Goal: Task Accomplishment & Management: Manage account settings

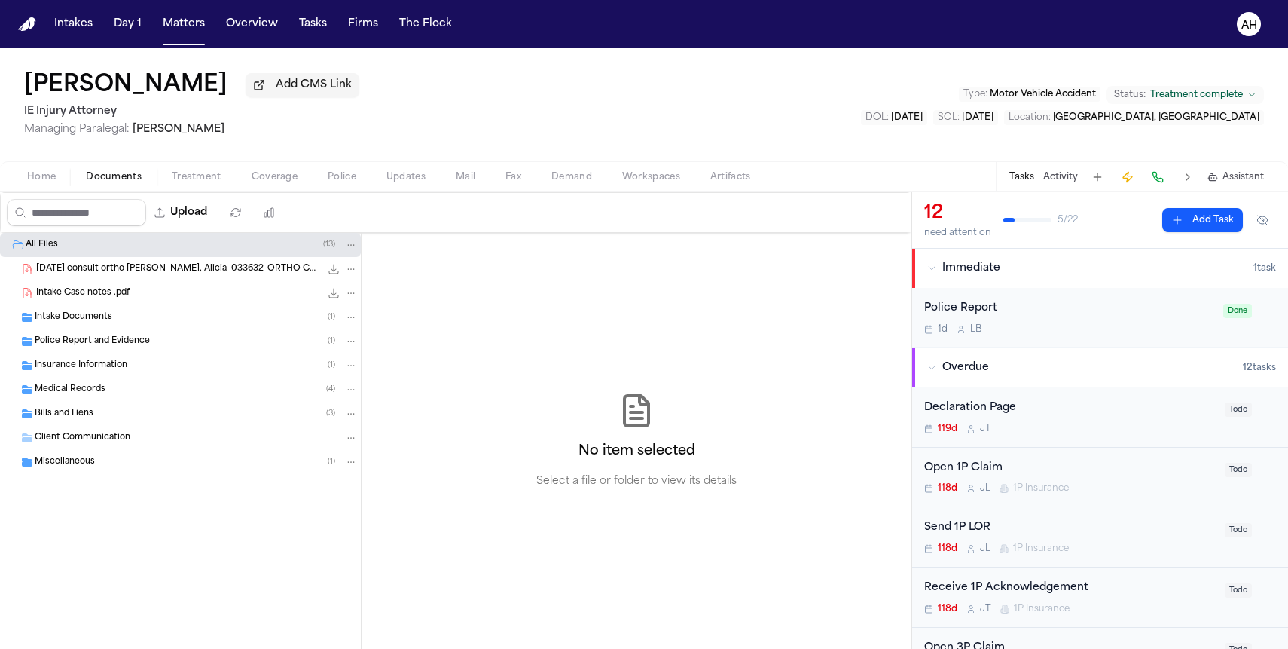
click at [270, 384] on div "Medical Records ( 4 )" at bounding box center [180, 389] width 361 height 24
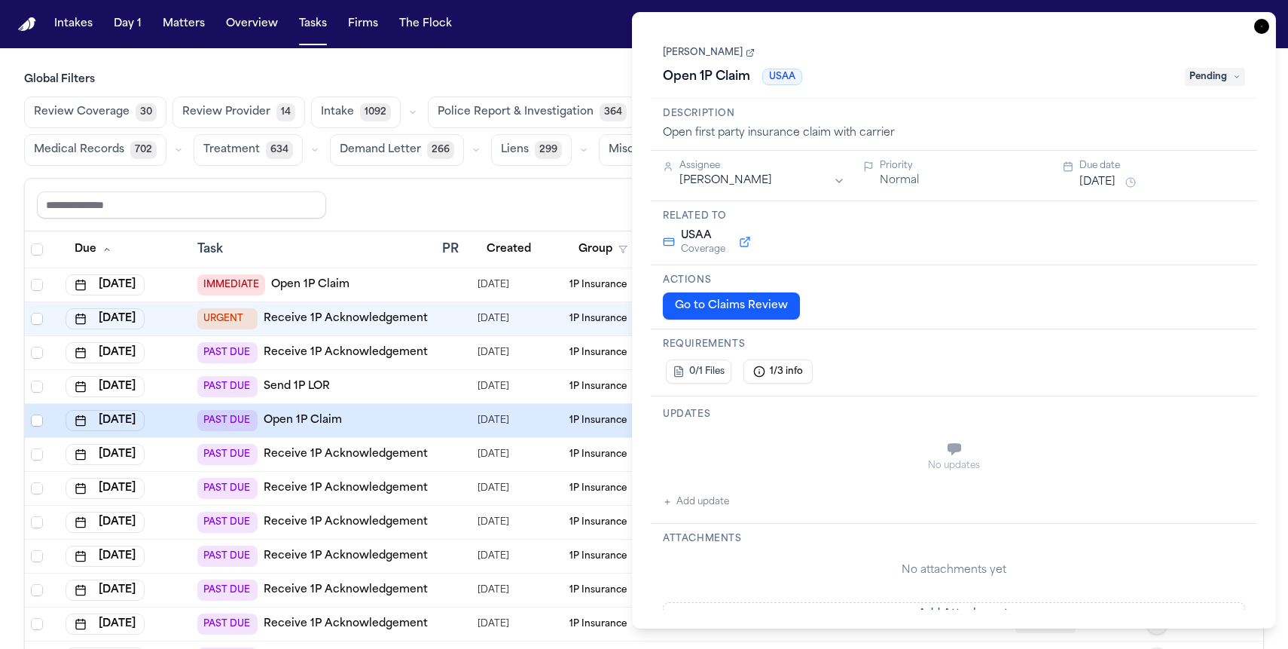
click at [1263, 26] on icon "button" at bounding box center [1261, 26] width 15 height 15
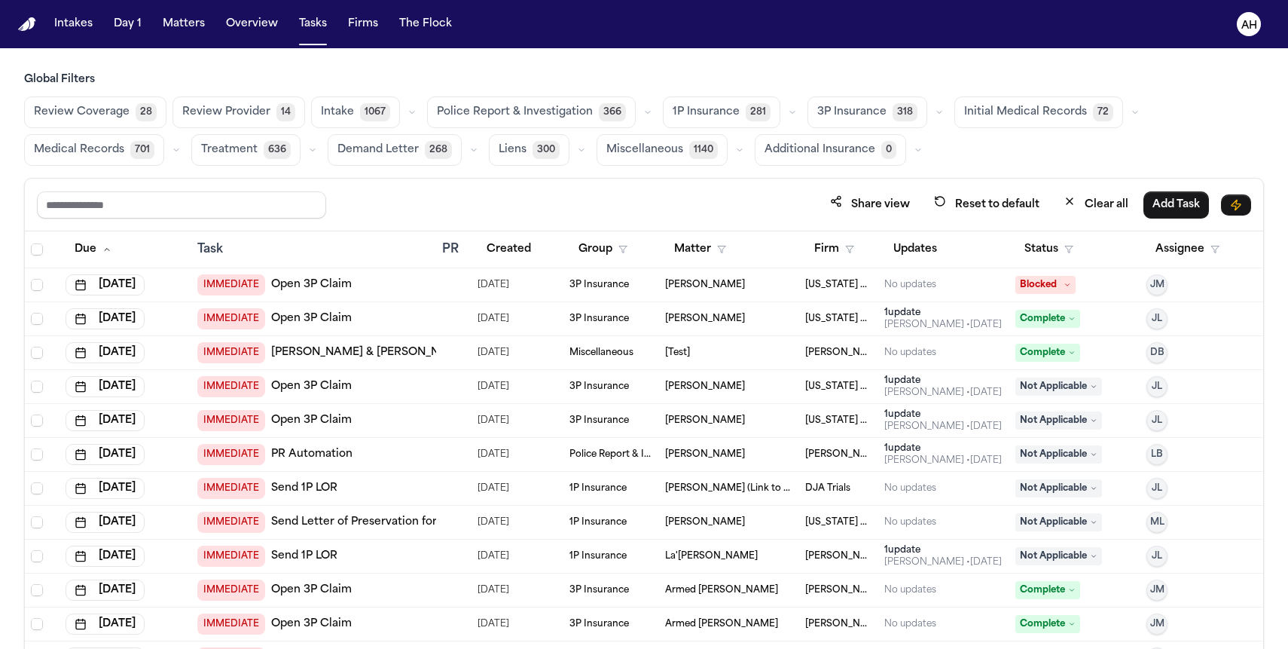
click at [817, 110] on span "3P Insurance" at bounding box center [851, 112] width 69 height 15
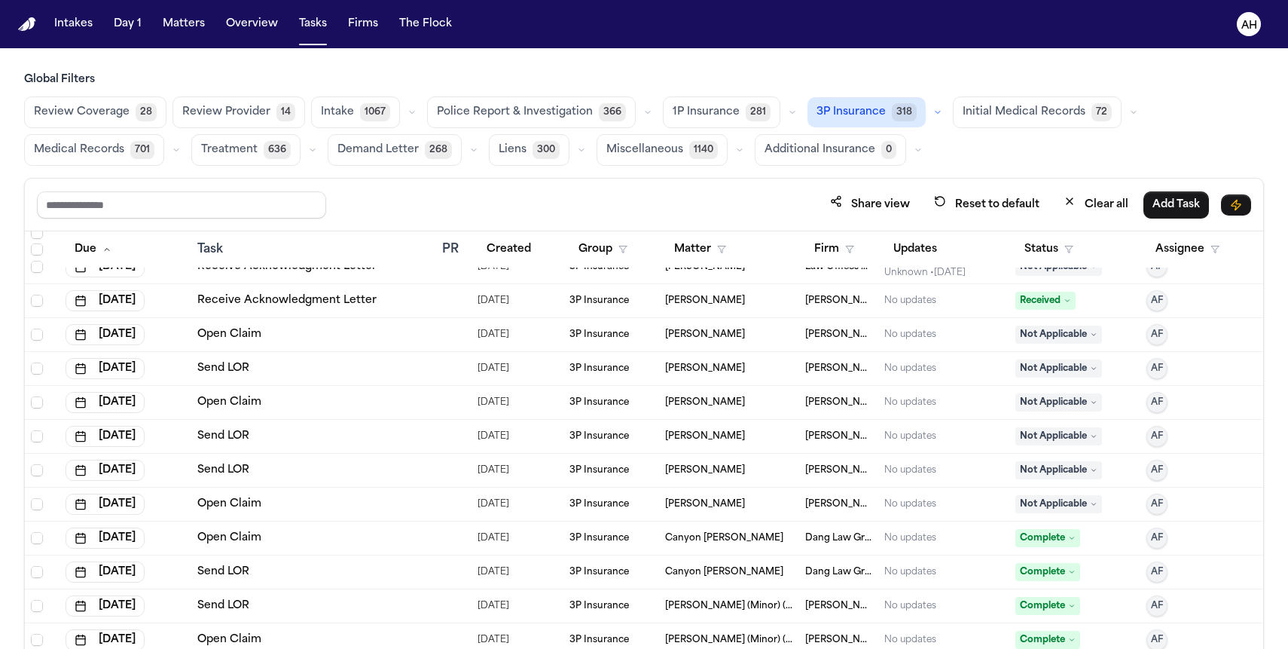
scroll to position [2567, 0]
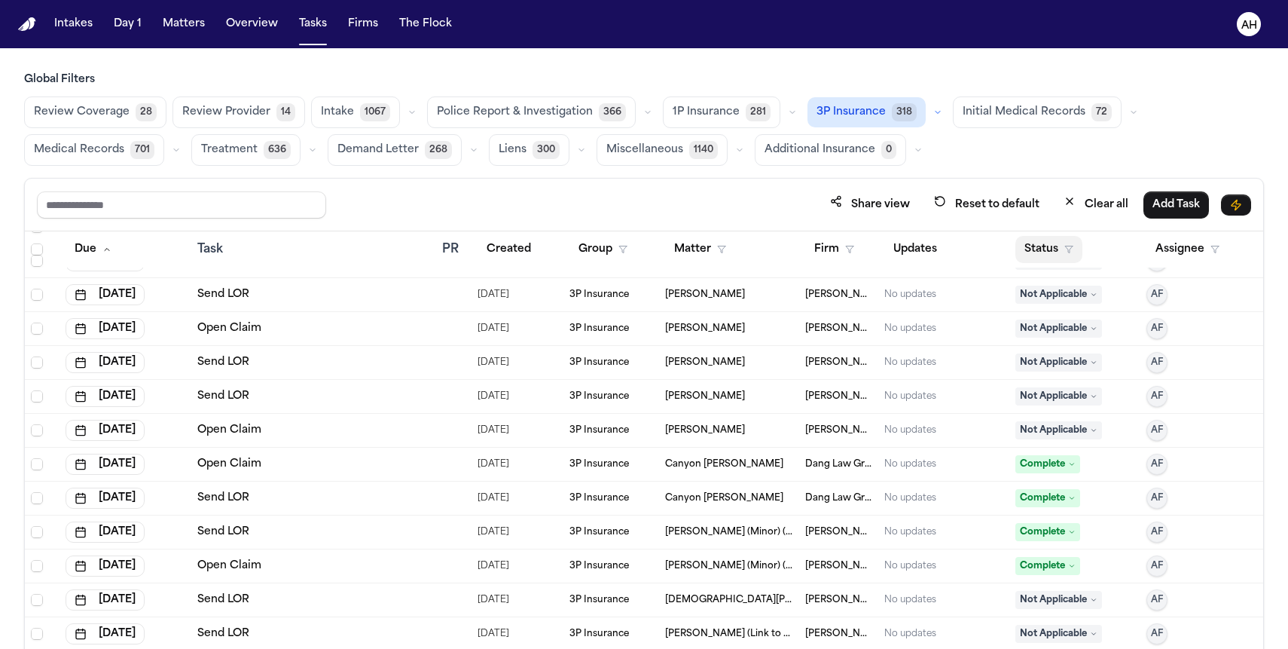
click at [1044, 253] on button "Status" at bounding box center [1049, 249] width 67 height 27
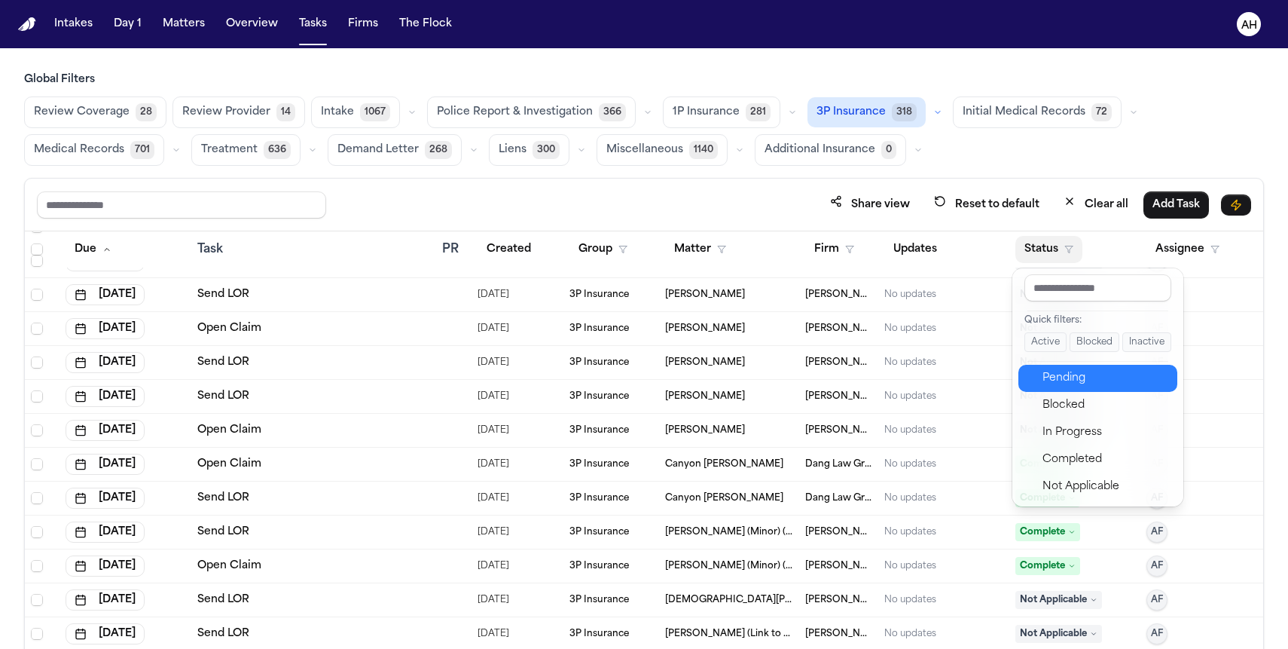
click at [1046, 380] on div "Pending" at bounding box center [1106, 378] width 126 height 18
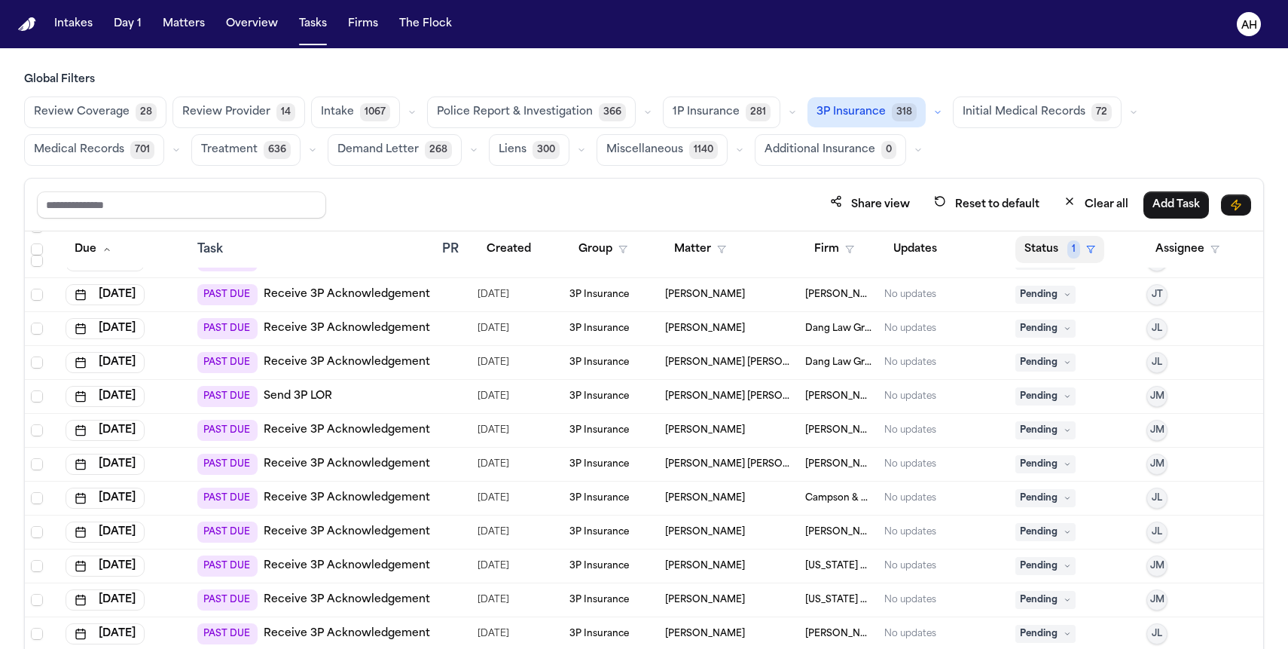
click at [1044, 251] on button "Status 1" at bounding box center [1060, 249] width 89 height 27
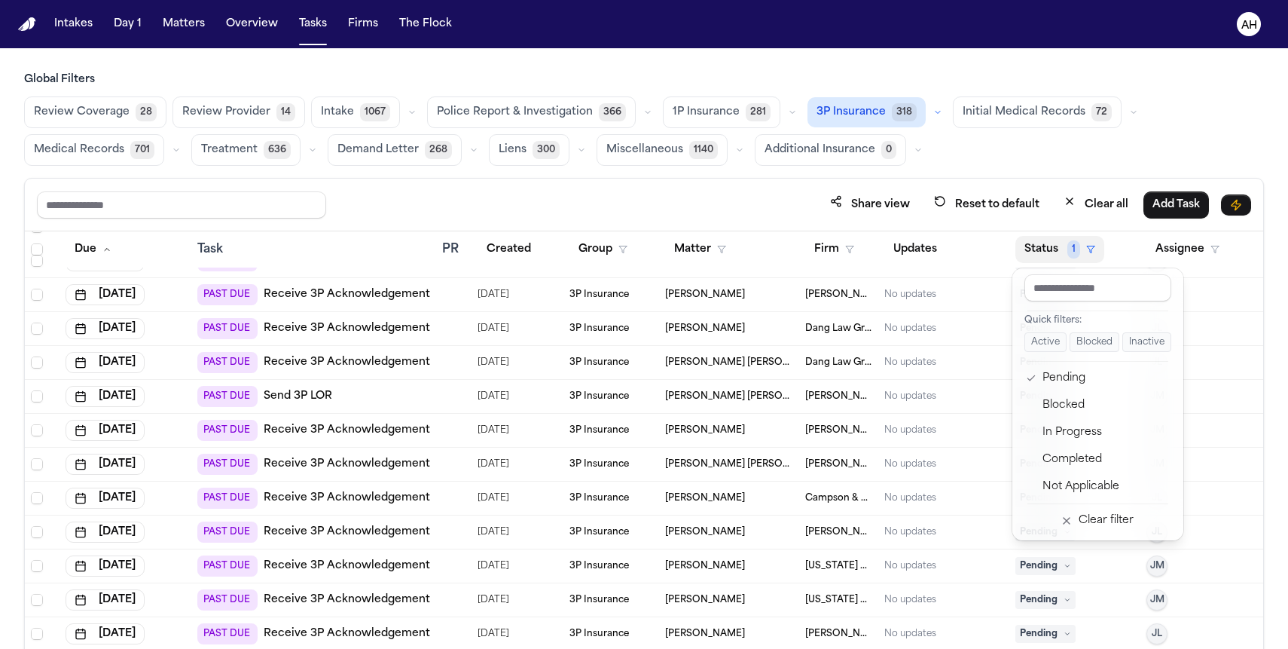
click at [1123, 83] on div "Global Filters Review Coverage 28 Review Provider 14 Intake 1067 Police Report …" at bounding box center [644, 393] width 1240 height 643
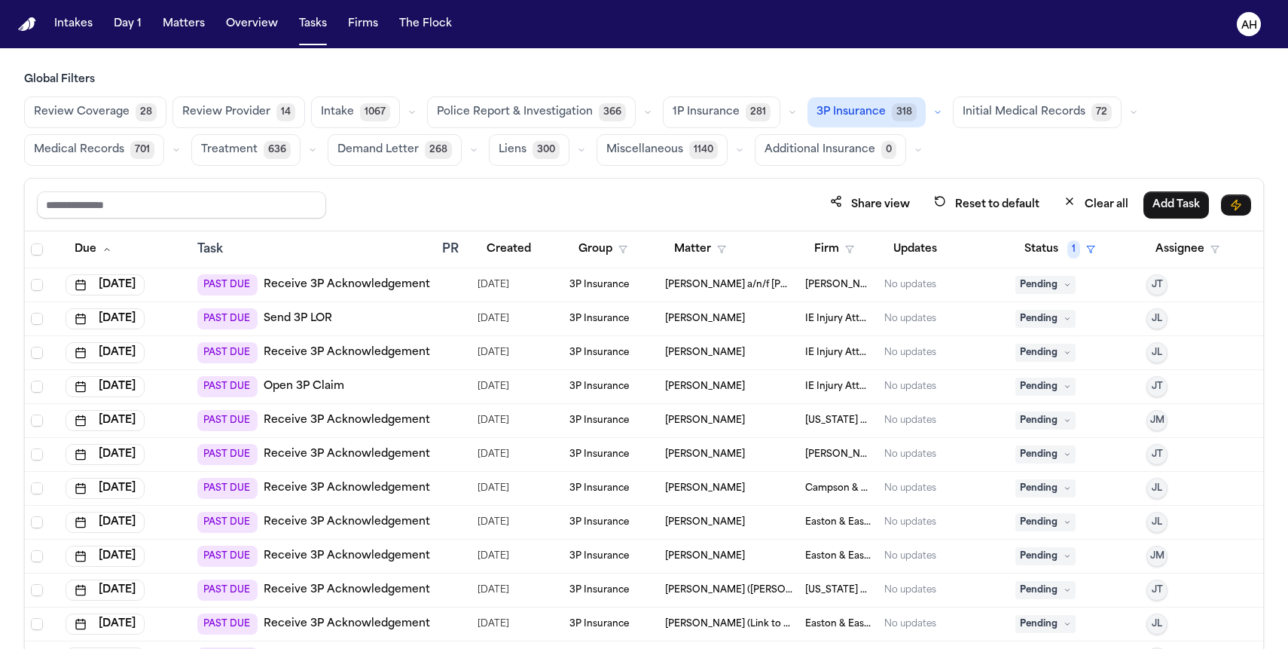
click at [687, 316] on span "Alicia Acosta" at bounding box center [705, 319] width 80 height 12
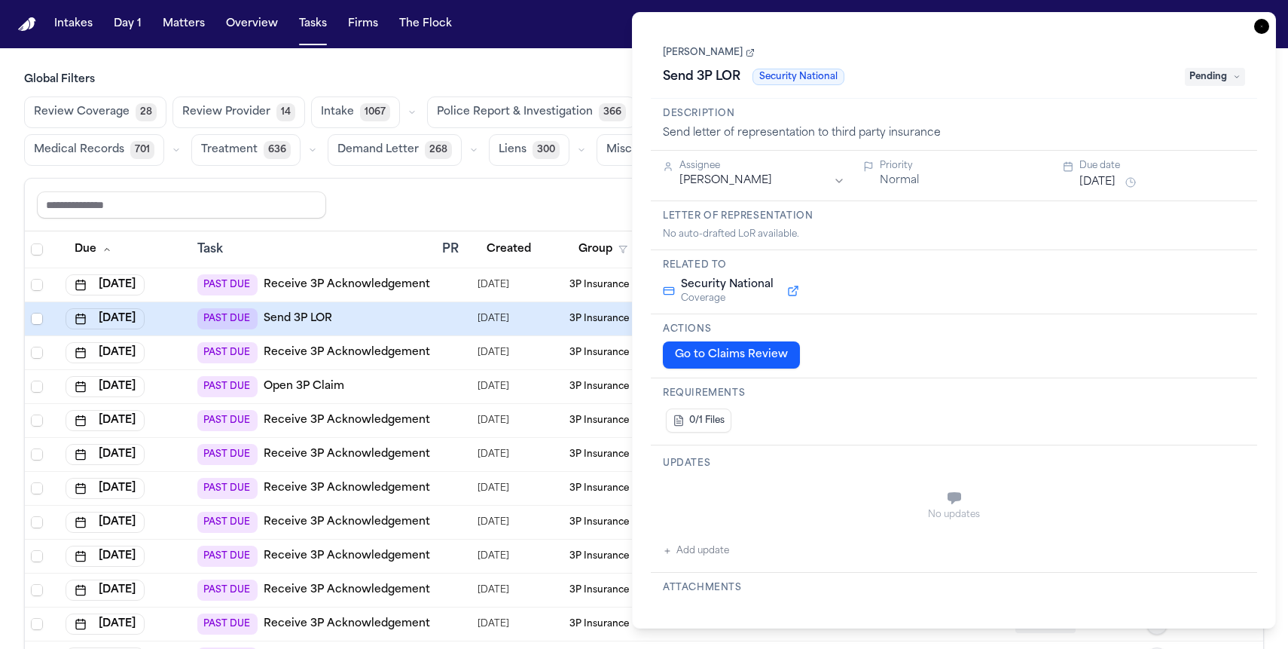
click at [710, 53] on link "Alicia Acosta" at bounding box center [709, 53] width 92 height 12
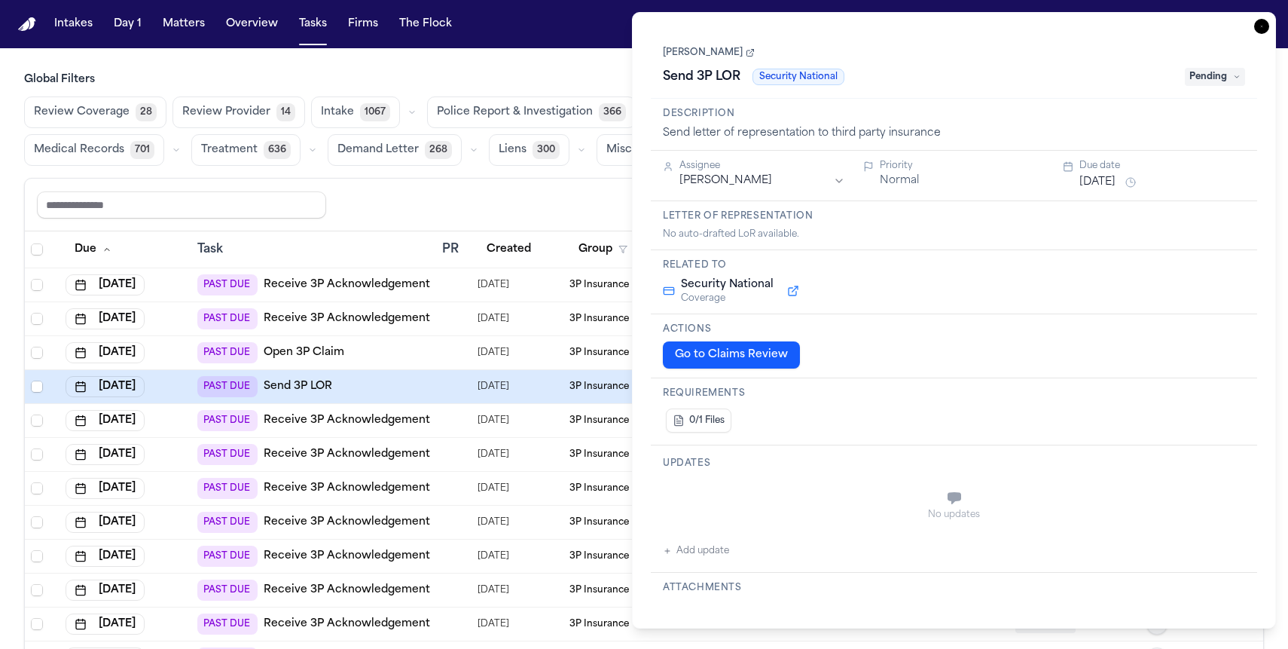
click at [1260, 35] on div "**********" at bounding box center [954, 320] width 644 height 616
click at [1261, 29] on icon "button" at bounding box center [1261, 26] width 15 height 15
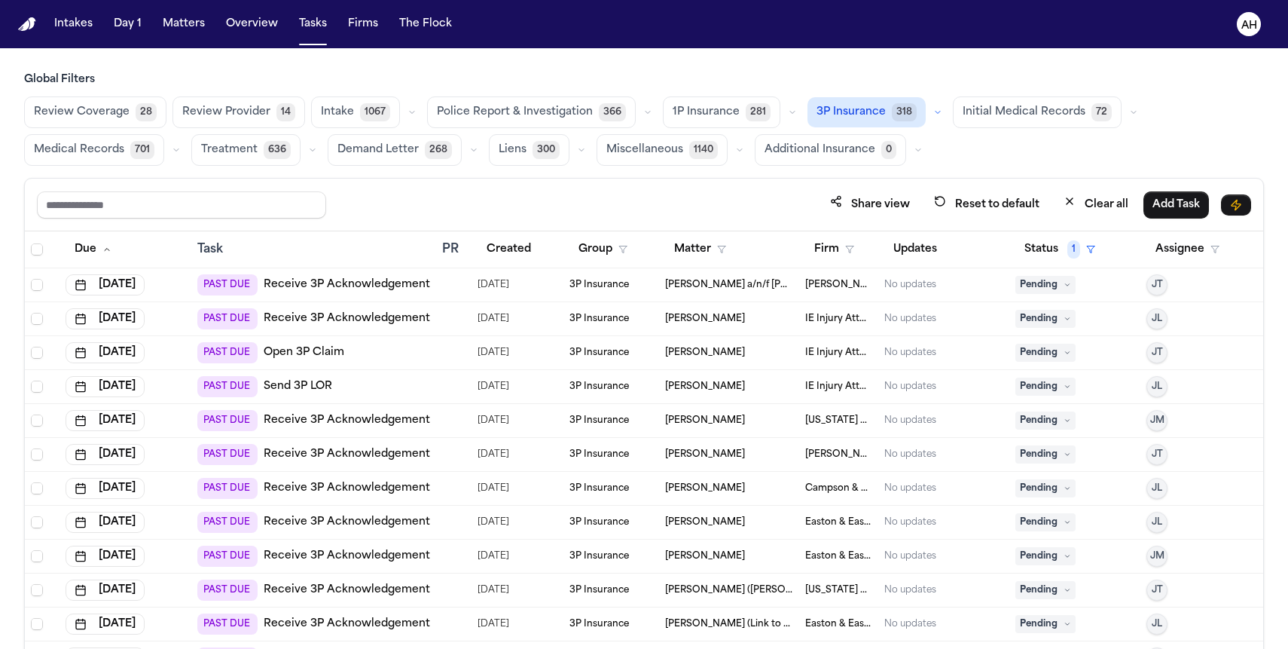
click at [442, 417] on div at bounding box center [448, 420] width 12 height 12
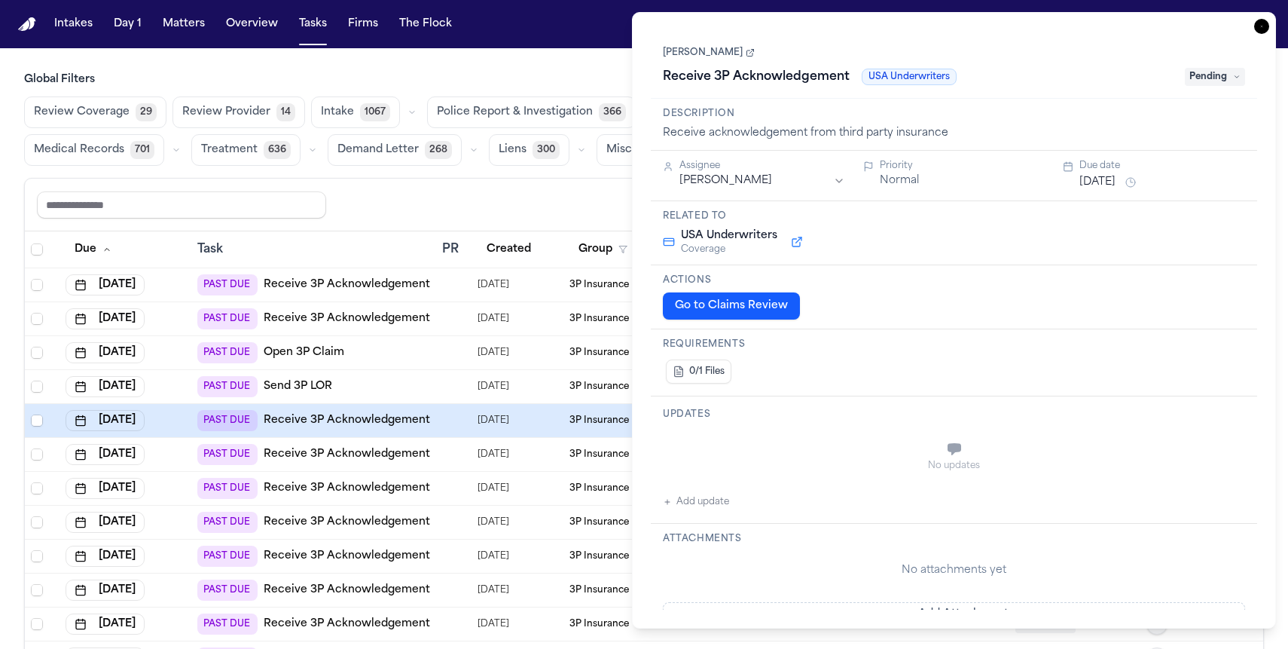
click at [710, 56] on link "[PERSON_NAME]" at bounding box center [709, 53] width 92 height 12
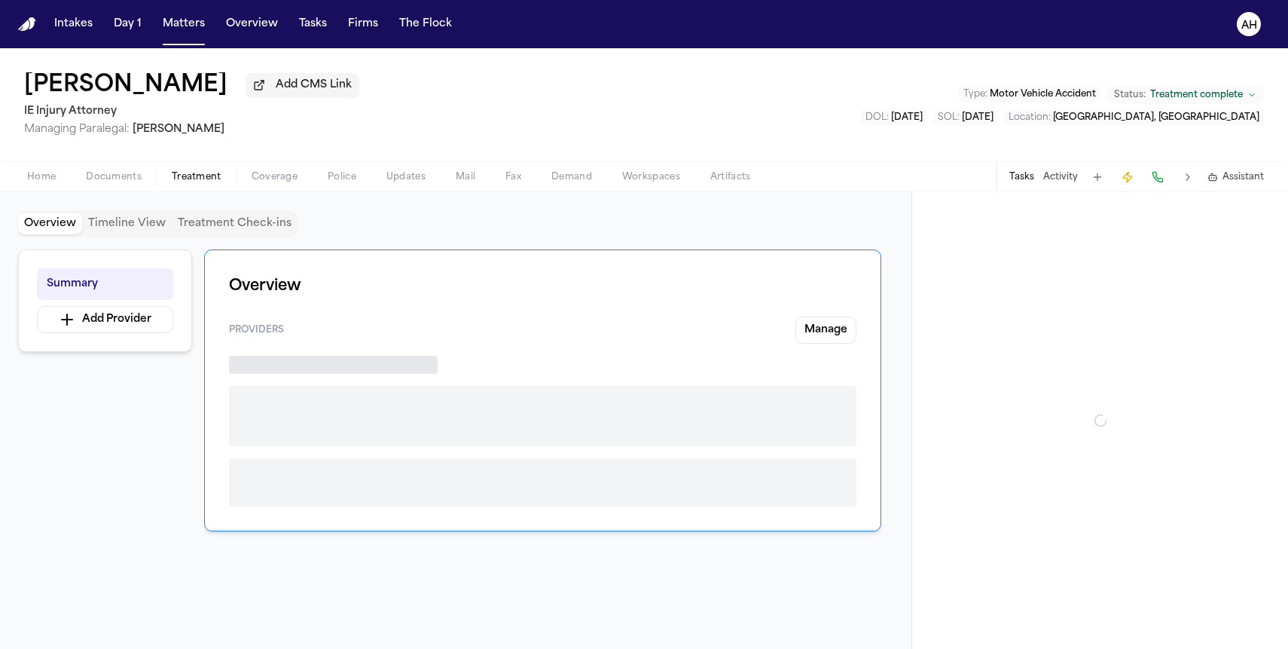
click at [196, 180] on span "Treatment" at bounding box center [197, 177] width 50 height 12
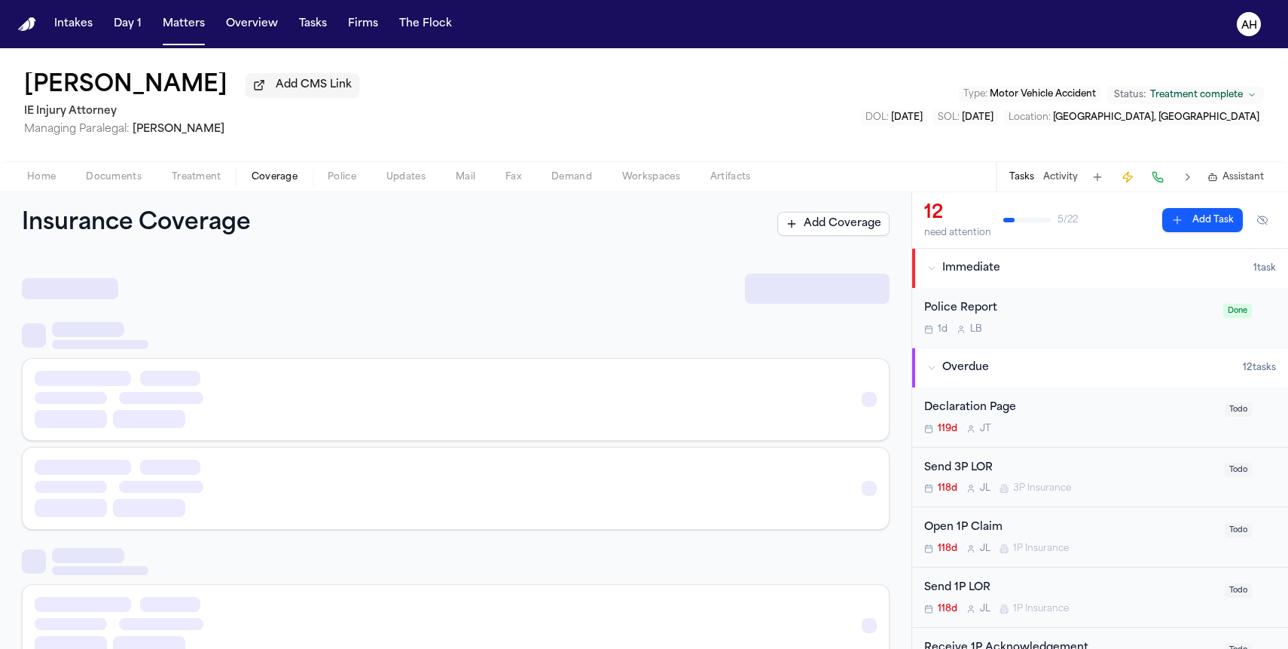
click at [270, 179] on span "Coverage" at bounding box center [275, 177] width 46 height 12
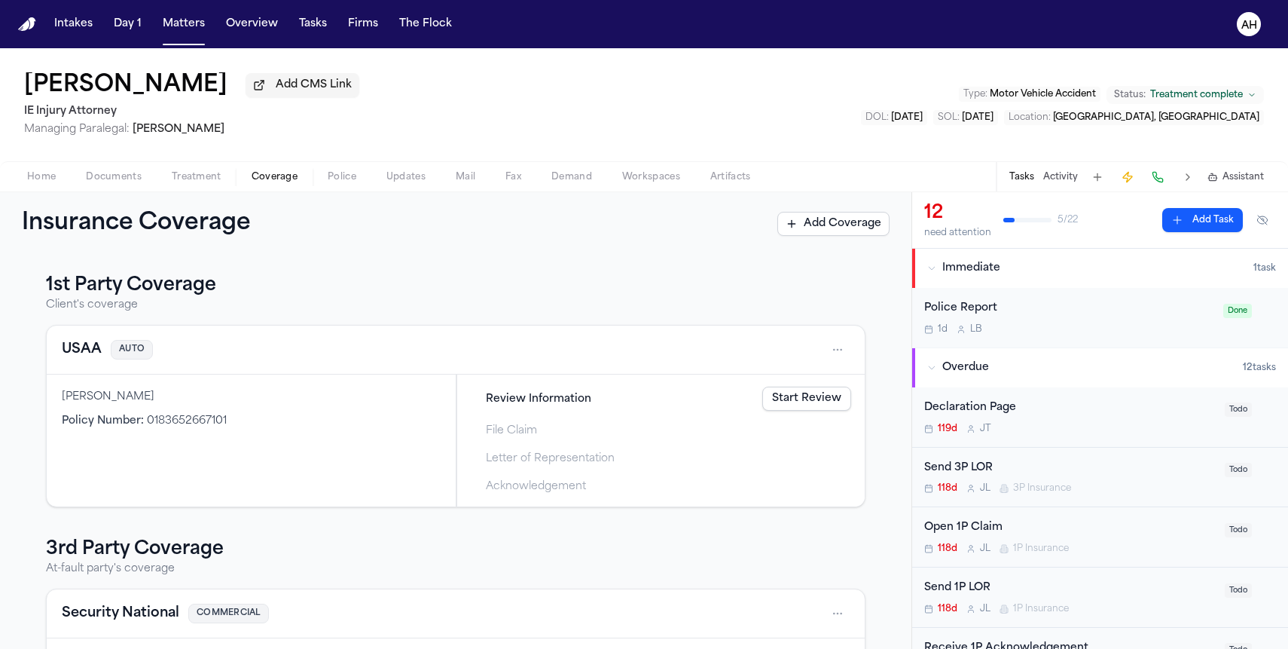
scroll to position [81, 0]
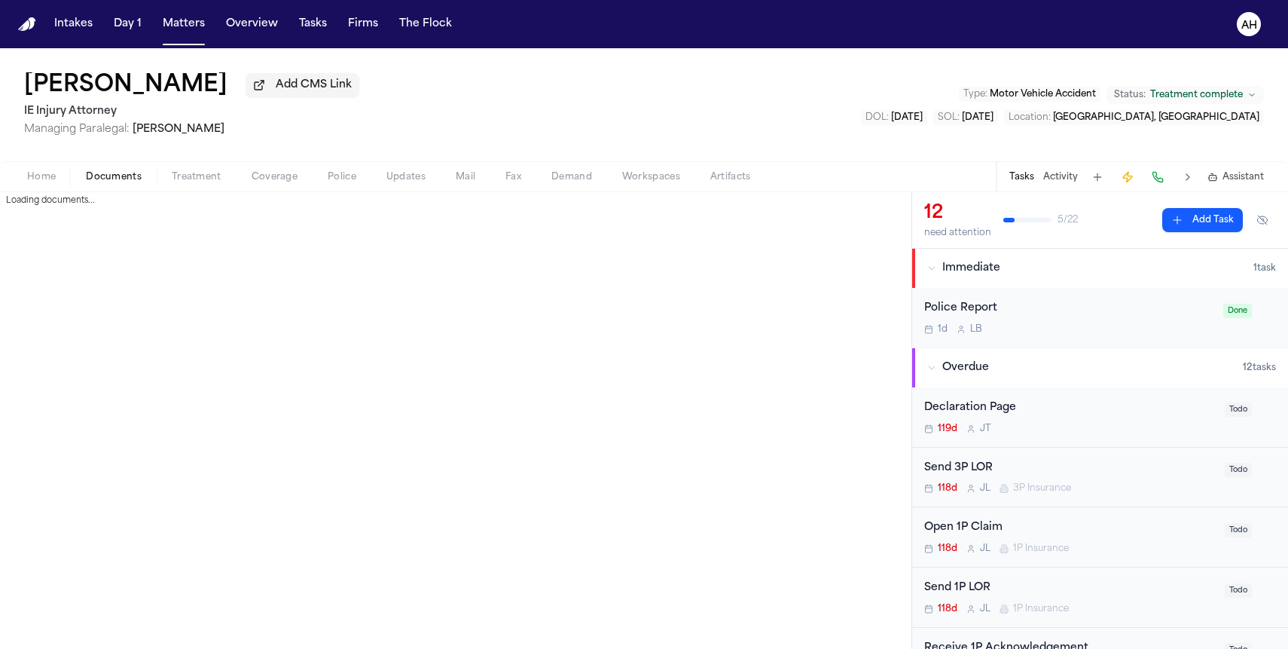
click at [114, 178] on span "Documents" at bounding box center [114, 177] width 56 height 12
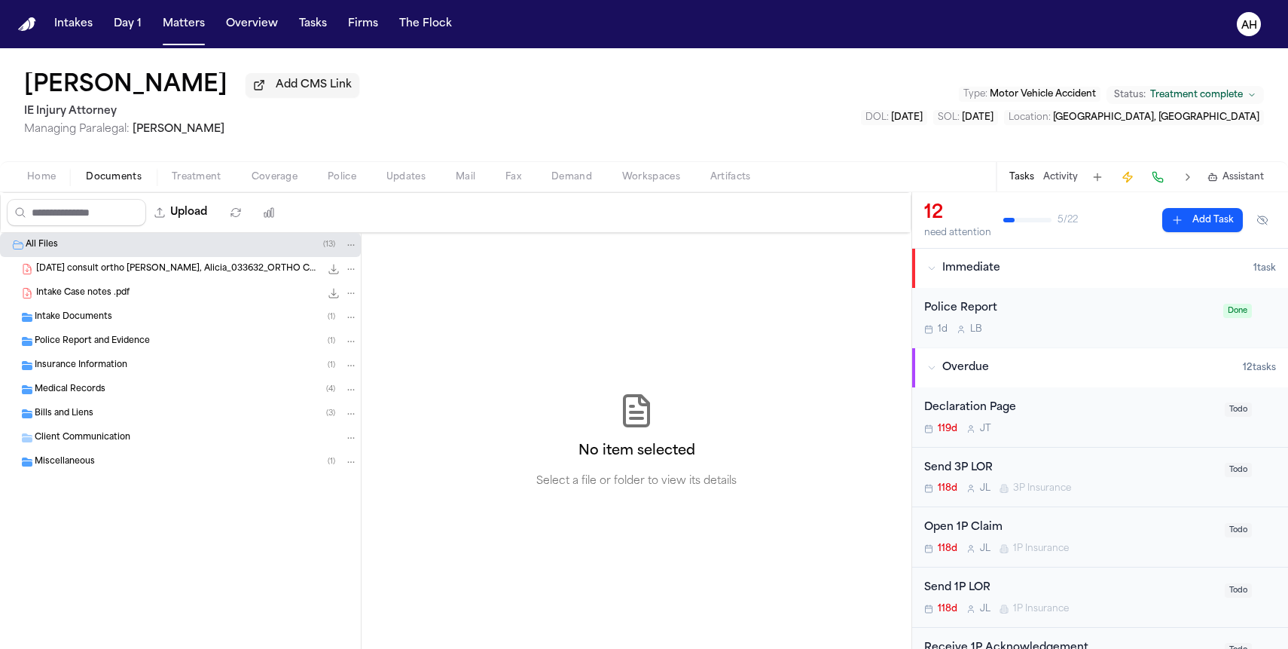
click at [120, 361] on div "Insurance Information ( 1 )" at bounding box center [180, 365] width 361 height 24
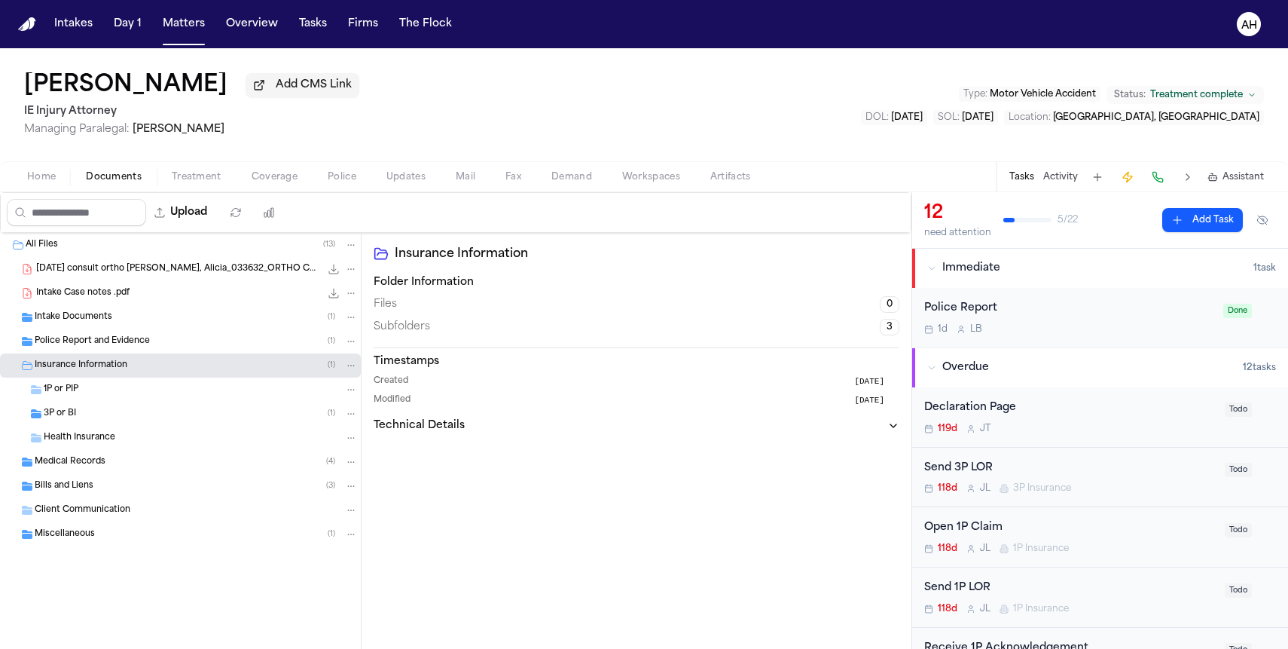
click at [122, 418] on div "3P or BI ( 1 )" at bounding box center [201, 414] width 314 height 14
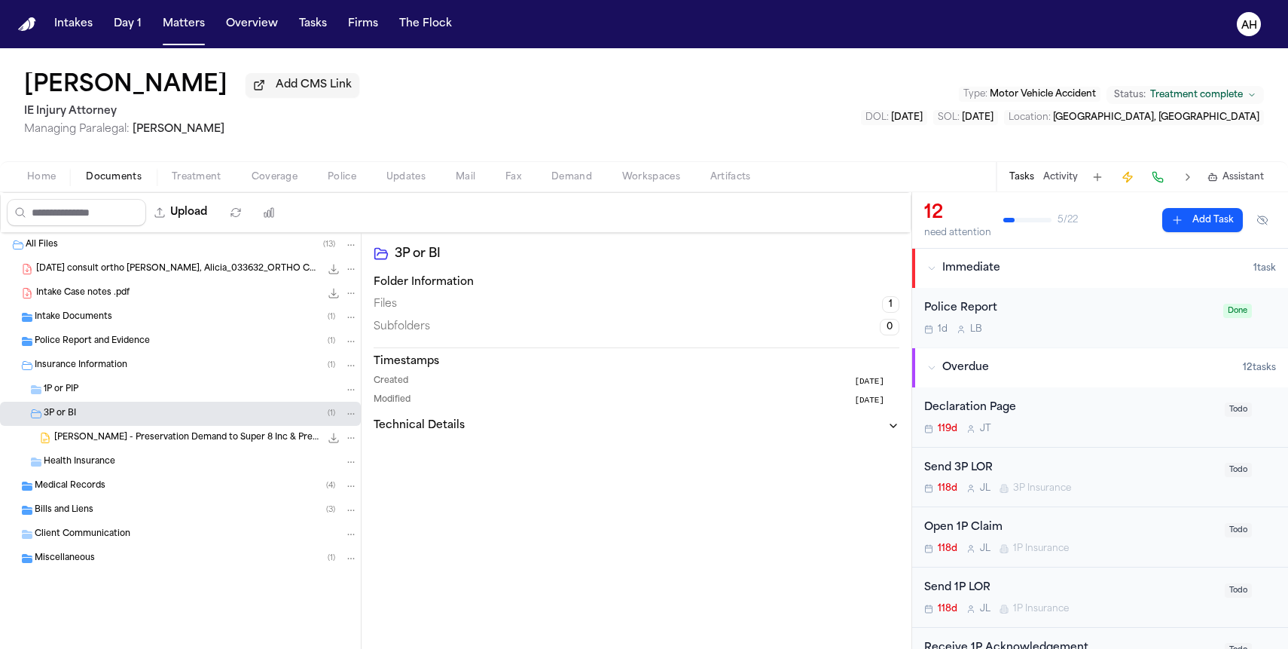
click at [138, 450] on div "A. Acosta - Preservation Demand to Super 8 Inc & Preekran - 4.8.25 232.2 KB • D…" at bounding box center [180, 438] width 361 height 24
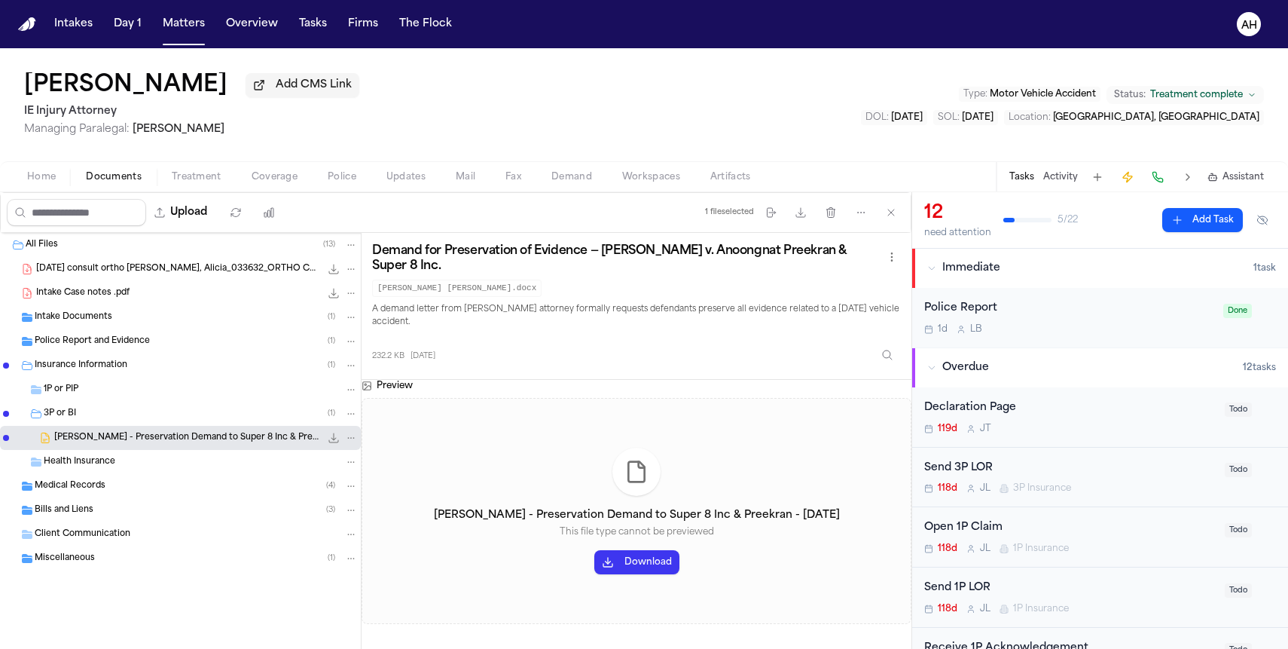
click at [464, 296] on code "Alicia Acosta LOR.docx" at bounding box center [457, 288] width 170 height 17
click at [167, 445] on div "A. Acosta - Preservation Demand to Super 8 Inc & Preekran - 4.8.25 232.2 KB • D…" at bounding box center [206, 437] width 304 height 15
click at [356, 440] on icon "File: A. Acosta - Preservation Demand to Super 8 Inc & Preekran - 4.8.25" at bounding box center [351, 437] width 11 height 11
click at [506, 415] on div "All Files ( 13 ) 3.31.25 consult ortho Acosta, Alicia_033632_ORTHO CONSULT_03-3…" at bounding box center [456, 441] width 912 height 416
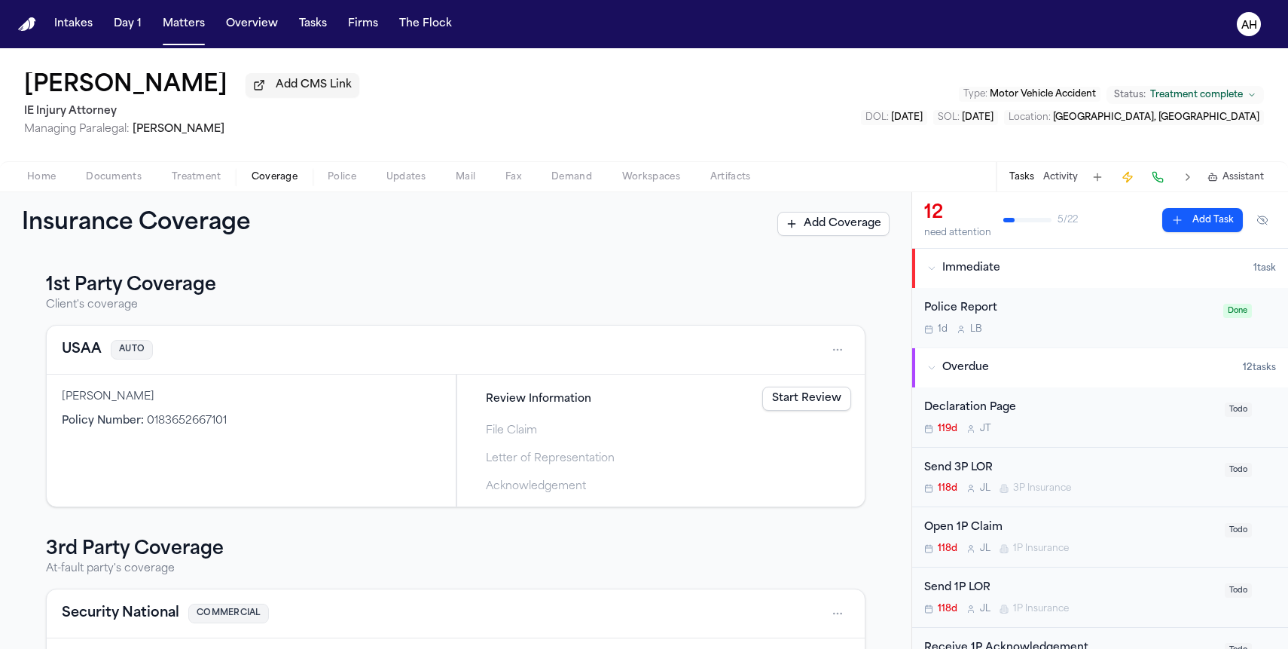
click at [273, 183] on span "Coverage" at bounding box center [275, 177] width 46 height 12
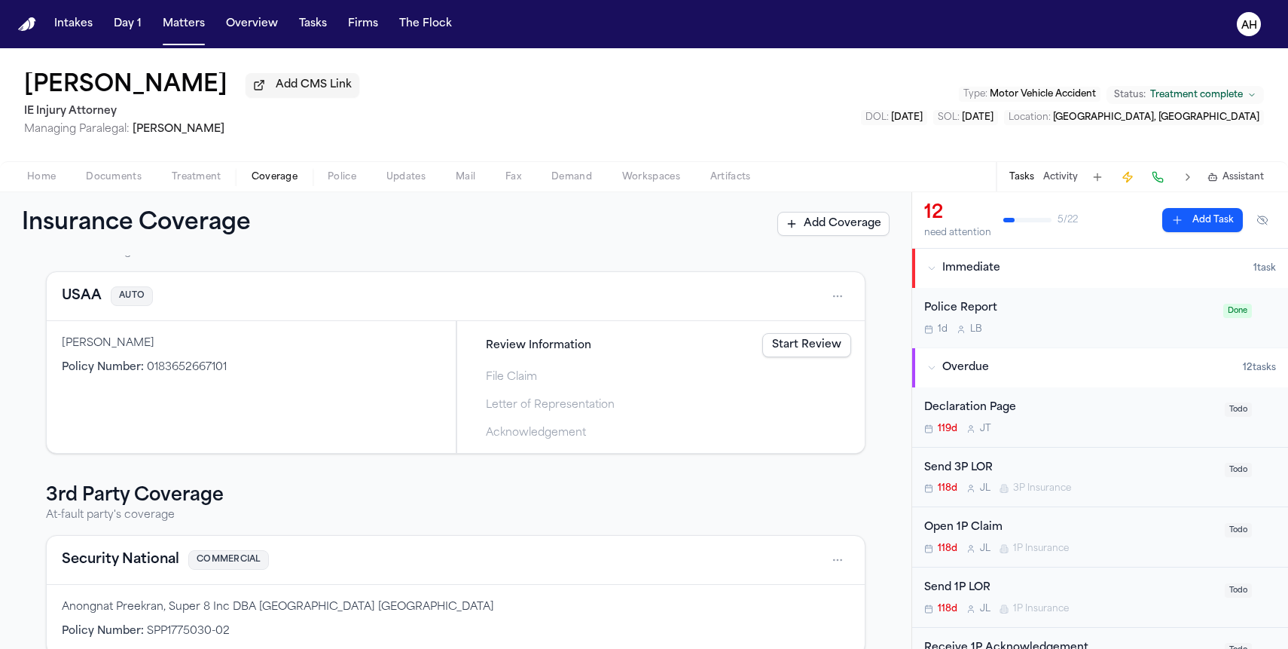
scroll to position [81, 0]
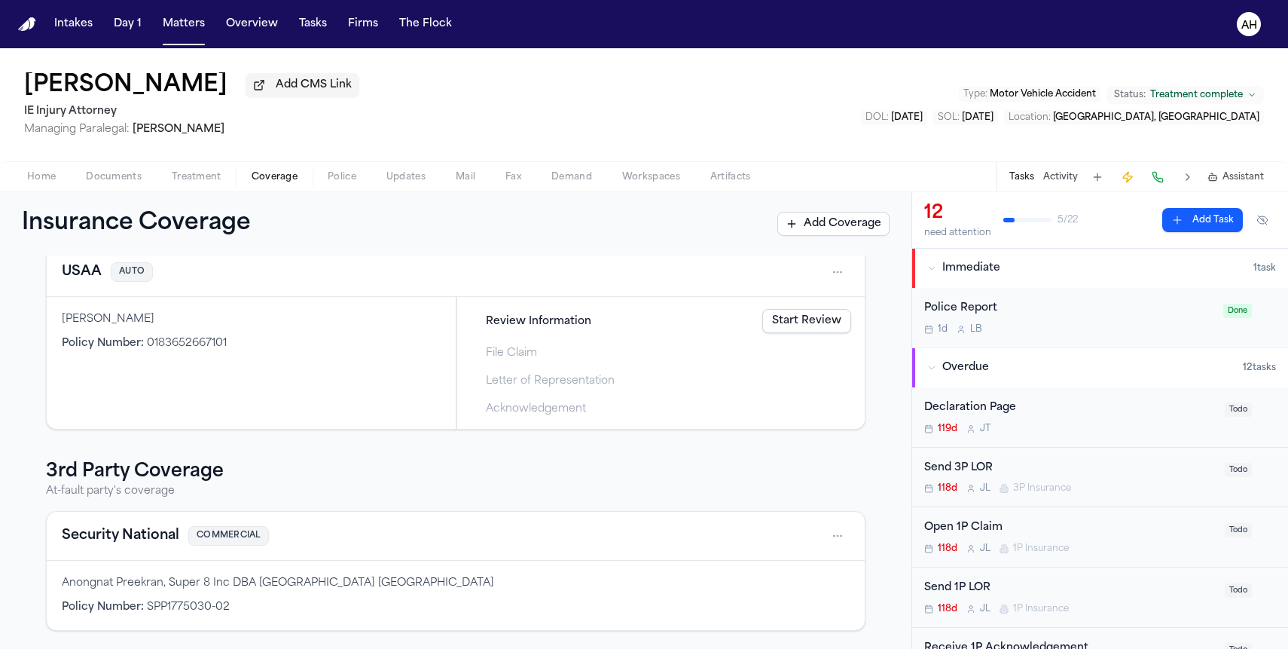
click at [460, 590] on div "Anongnat Preekran, Super 8 Inc DBA Quality Inn Ontario Airport" at bounding box center [456, 583] width 788 height 15
click at [841, 539] on html "Intakes Day 1 Matters Overview Tasks Firms The Flock AH Alicia Acosta Add CMS L…" at bounding box center [644, 324] width 1288 height 649
click at [695, 505] on html "Intakes Day 1 Matters Overview Tasks Firms The Flock AH Alicia Acosta Add CMS L…" at bounding box center [644, 324] width 1288 height 649
click at [776, 318] on link "Start Review" at bounding box center [806, 321] width 89 height 24
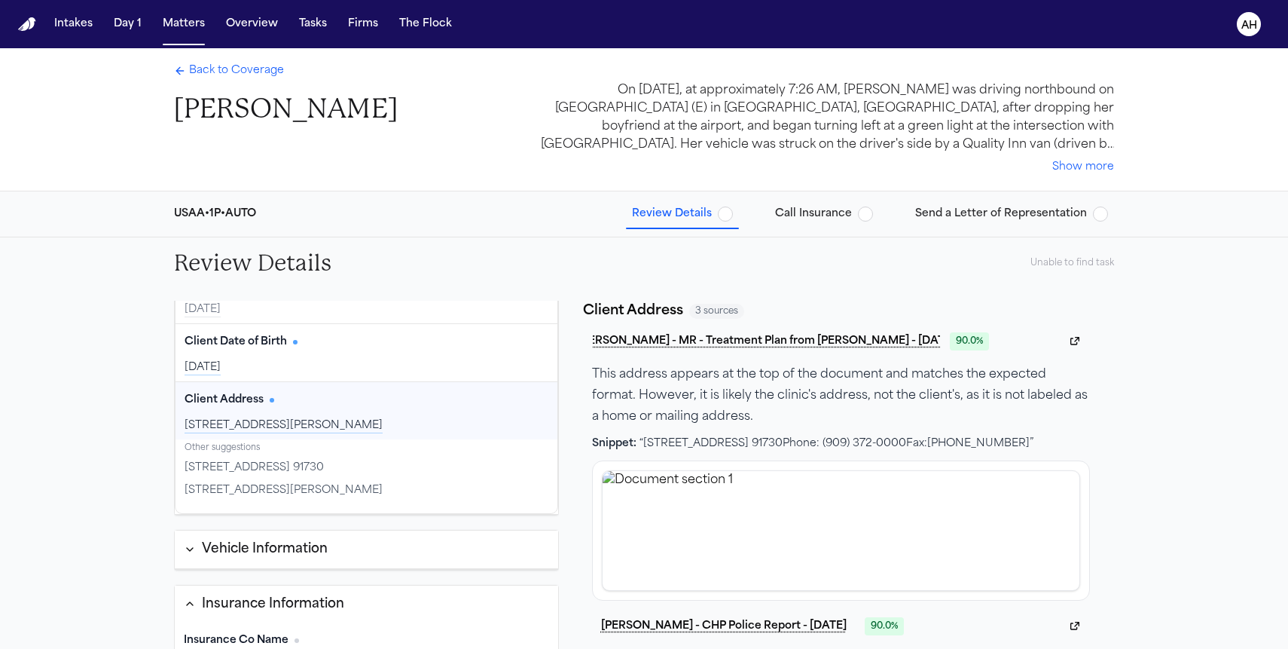
scroll to position [454, 0]
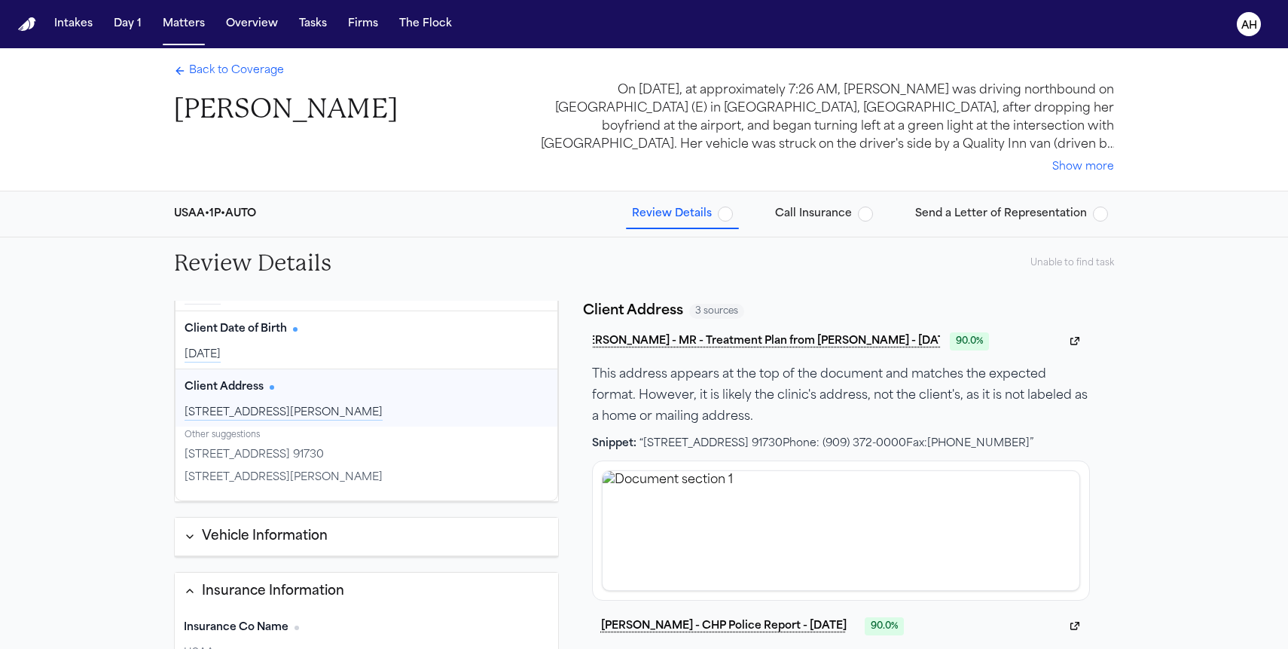
click at [275, 528] on div "Vehicle Information" at bounding box center [265, 537] width 126 height 20
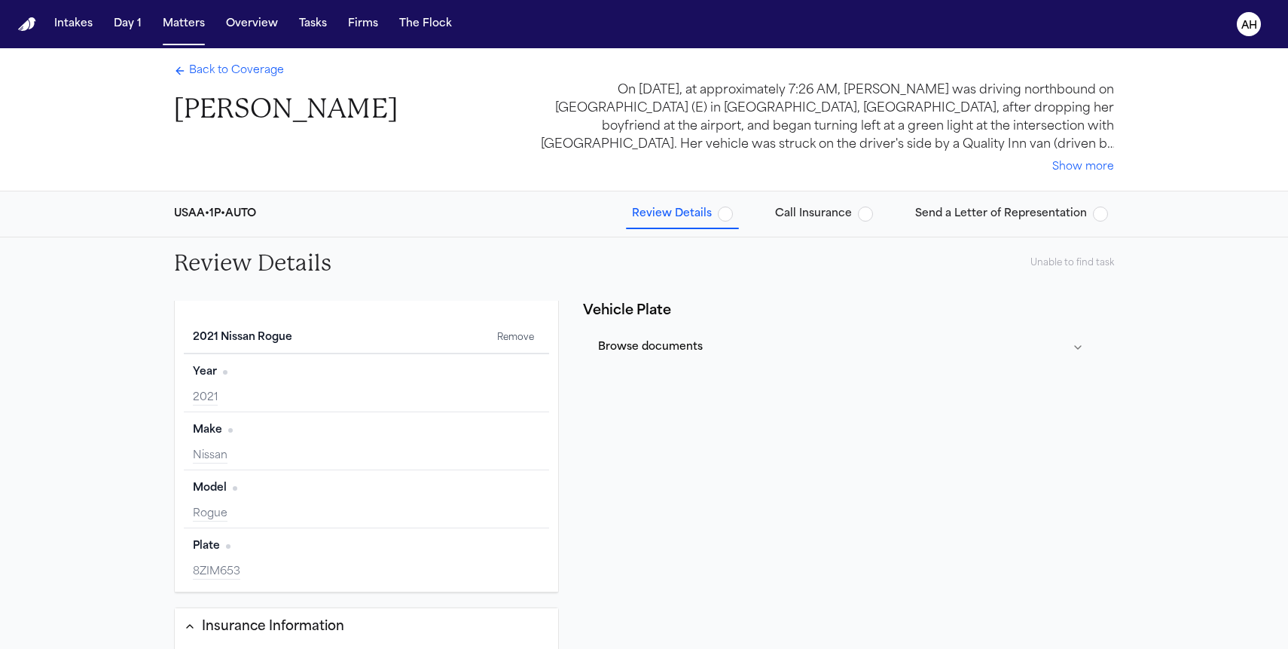
scroll to position [728, 0]
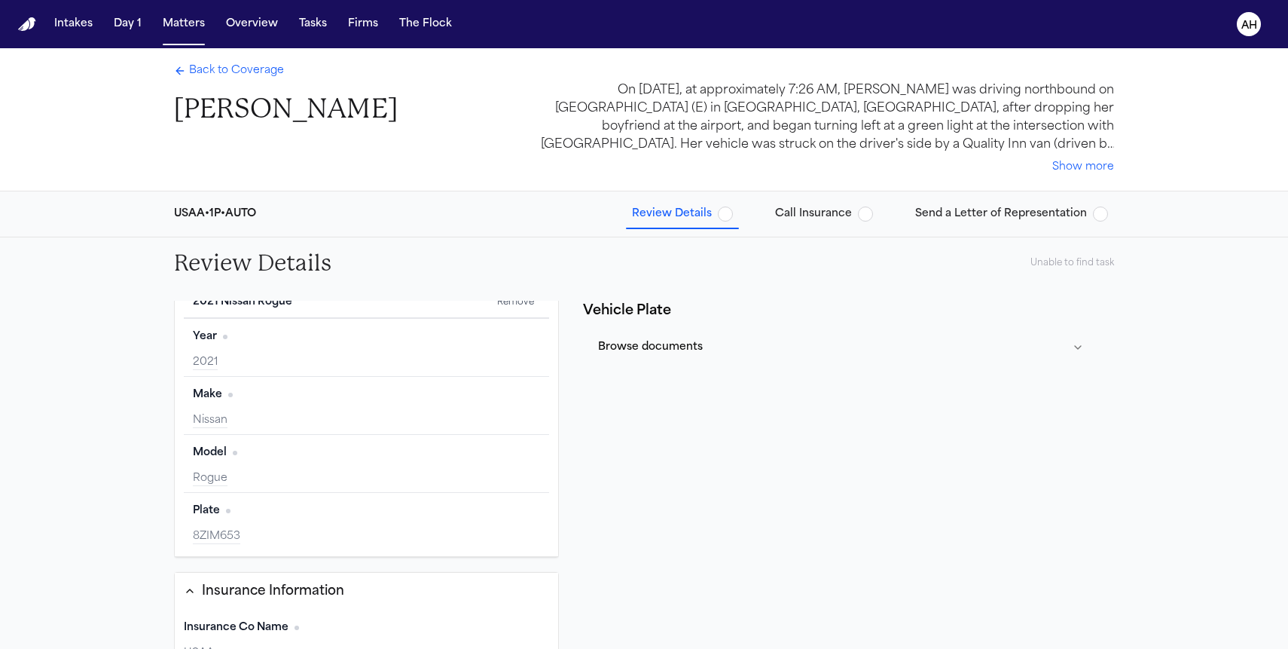
click at [237, 595] on div "Insurance Information" at bounding box center [273, 592] width 142 height 20
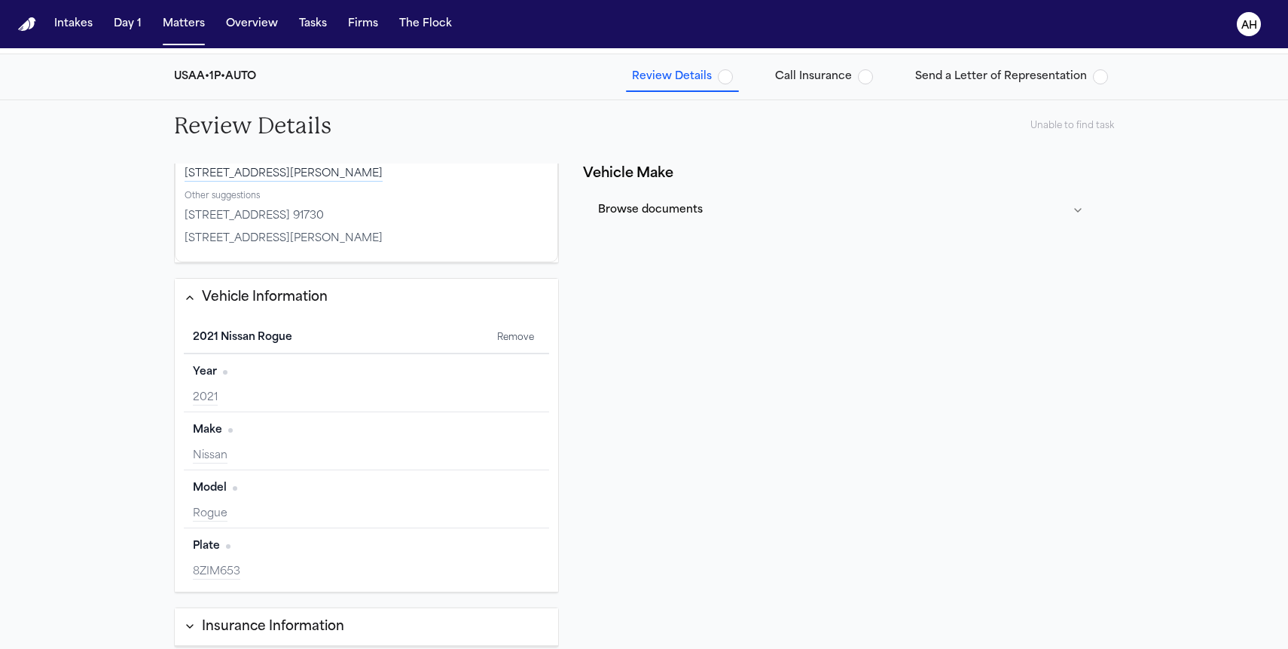
scroll to position [183, 0]
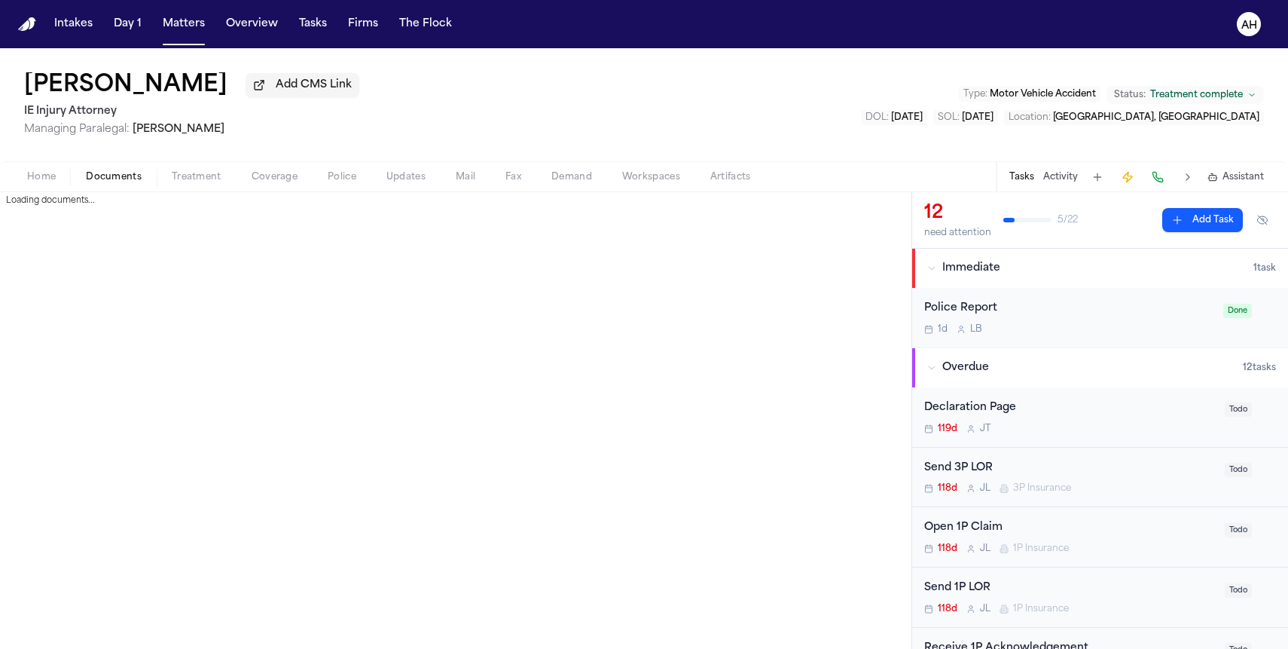
click at [102, 183] on span "Documents" at bounding box center [114, 177] width 56 height 12
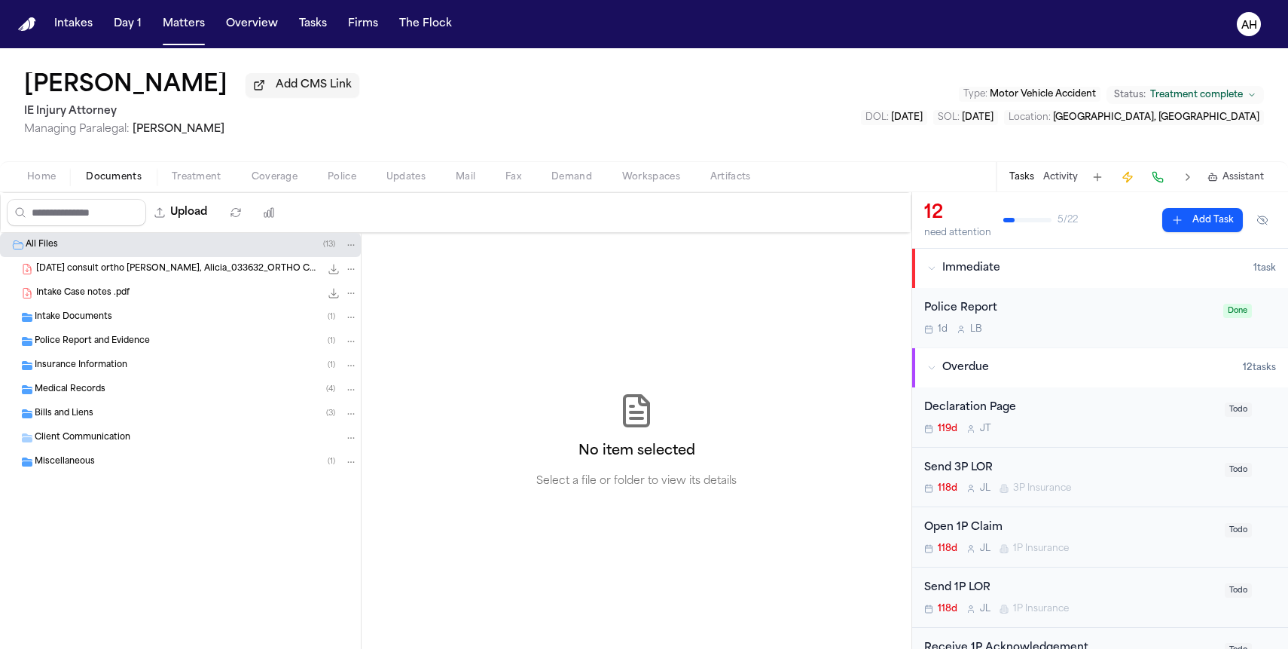
click at [96, 337] on div "Police Report and Evidence ( 1 )" at bounding box center [180, 341] width 361 height 24
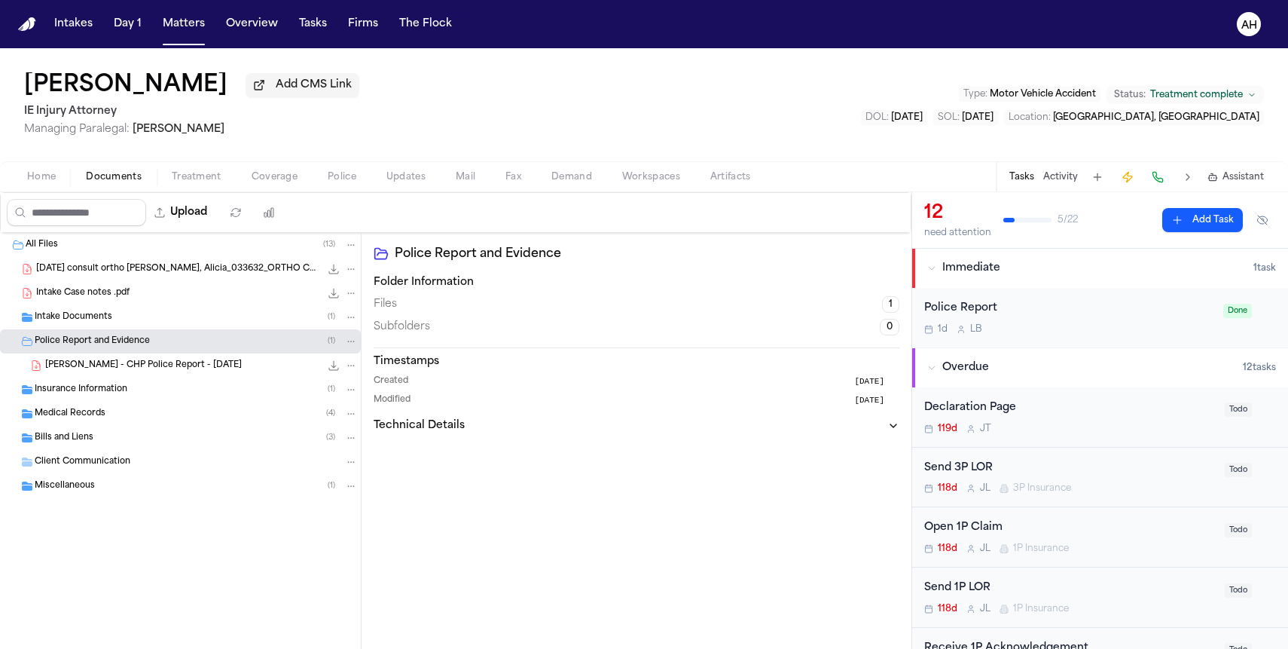
click at [118, 368] on span "A. Acosta - CHP Police Report - 3.25.25" at bounding box center [143, 365] width 197 height 13
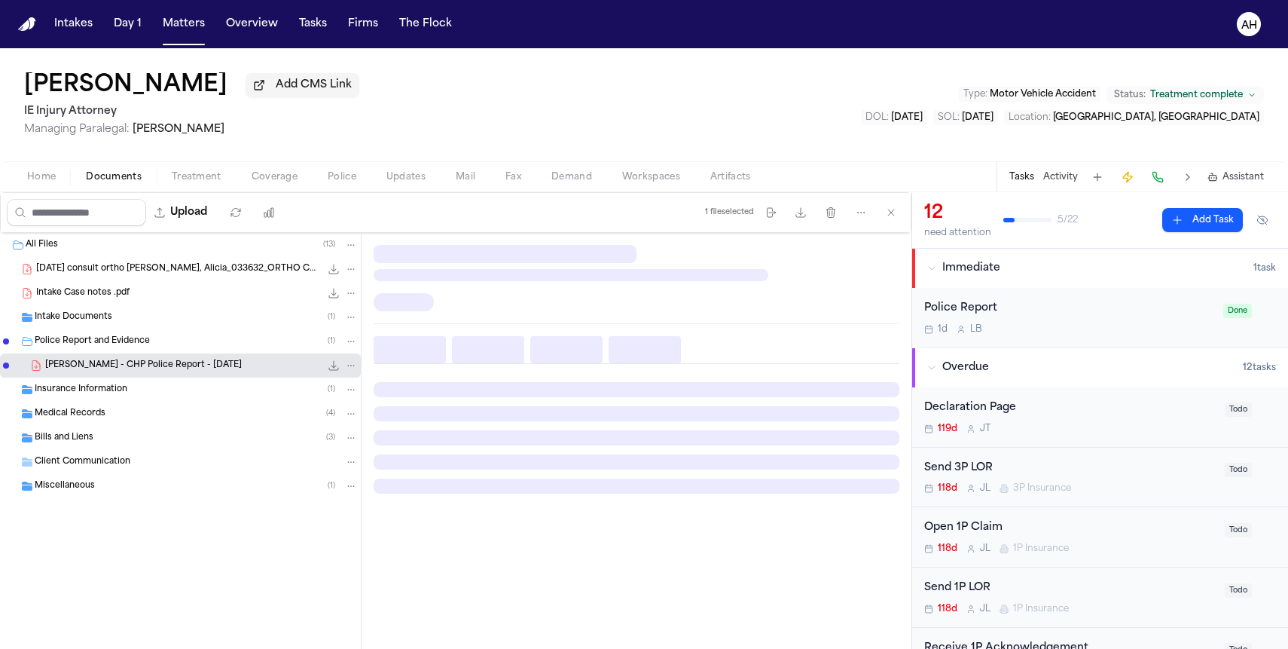
click at [118, 368] on span "A. Acosta - CHP Police Report - 3.25.25" at bounding box center [143, 365] width 197 height 13
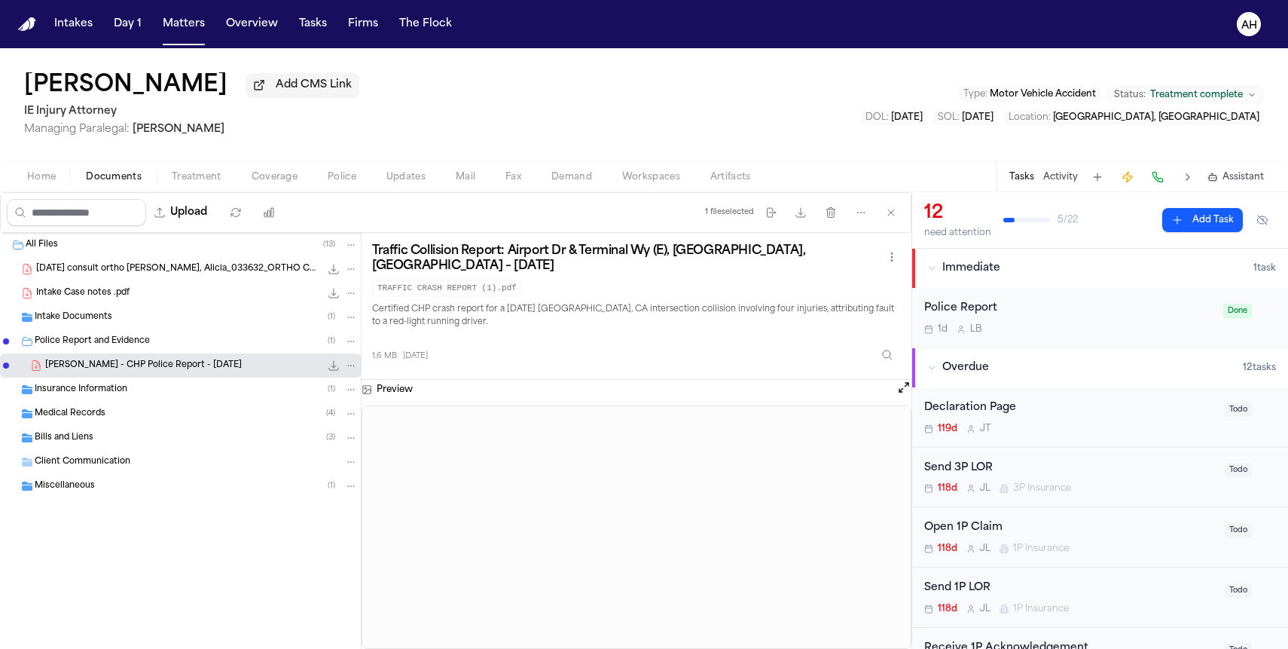
click at [118, 368] on span "A. Acosta - CHP Police Report - 3.25.25" at bounding box center [143, 365] width 197 height 13
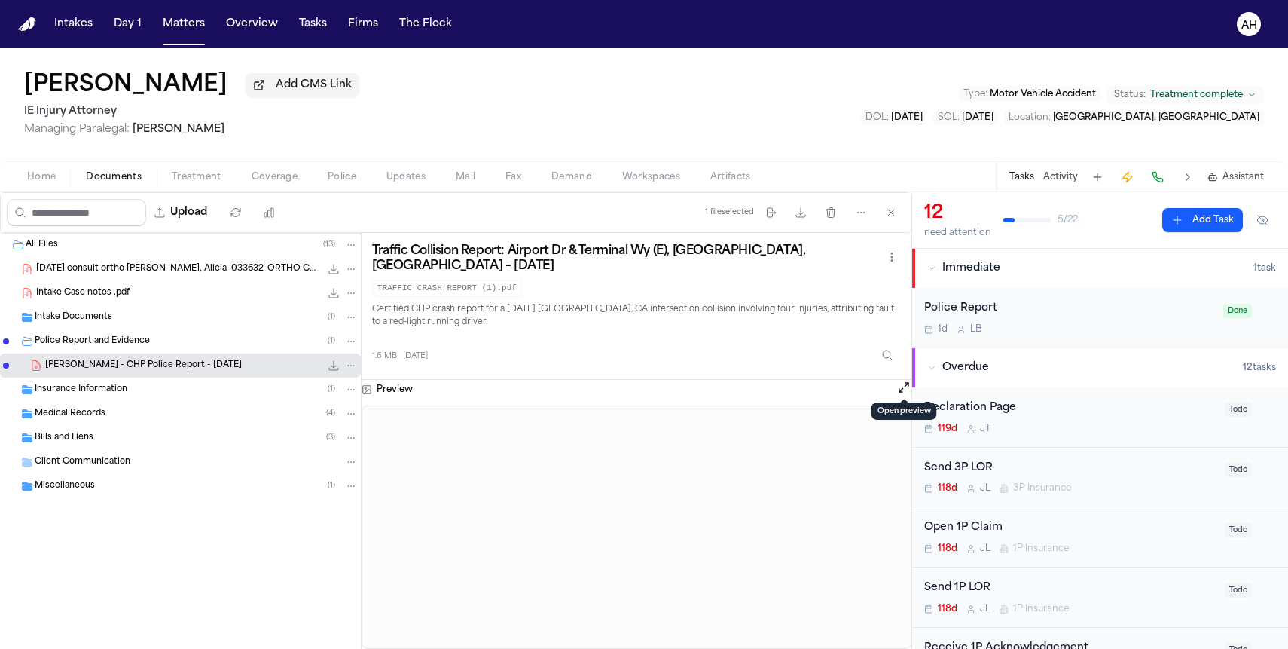
click at [900, 383] on button "Open preview" at bounding box center [904, 387] width 15 height 15
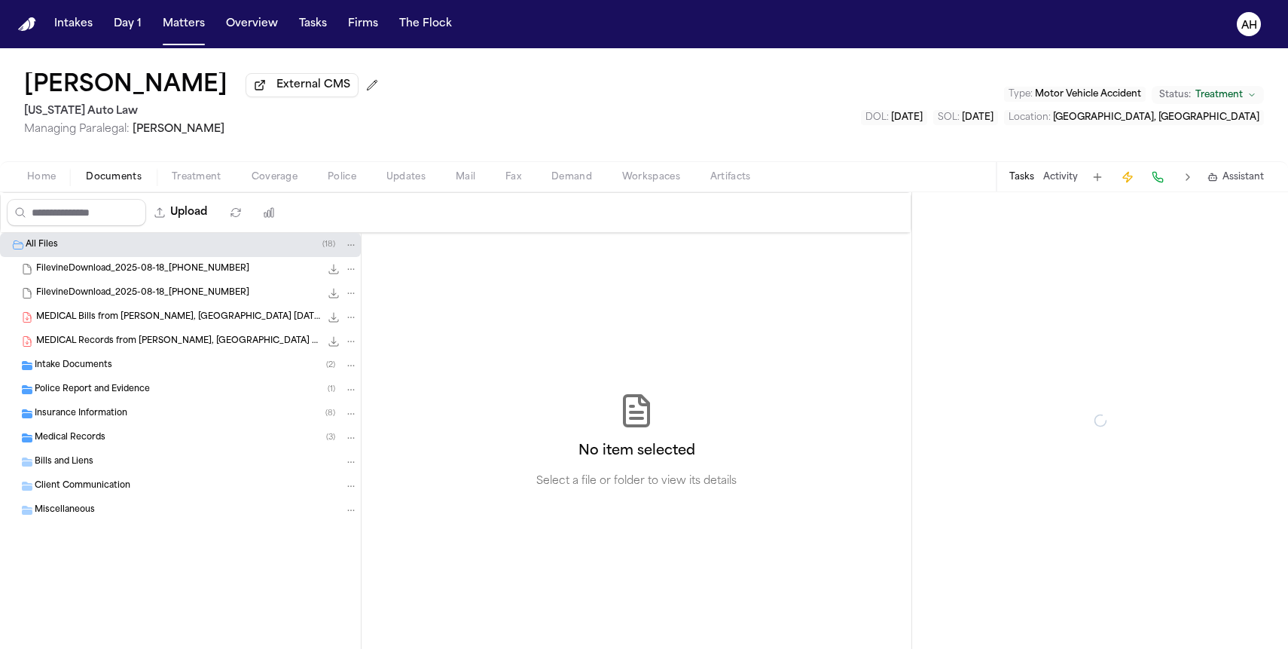
click at [124, 182] on span "Documents" at bounding box center [114, 177] width 56 height 12
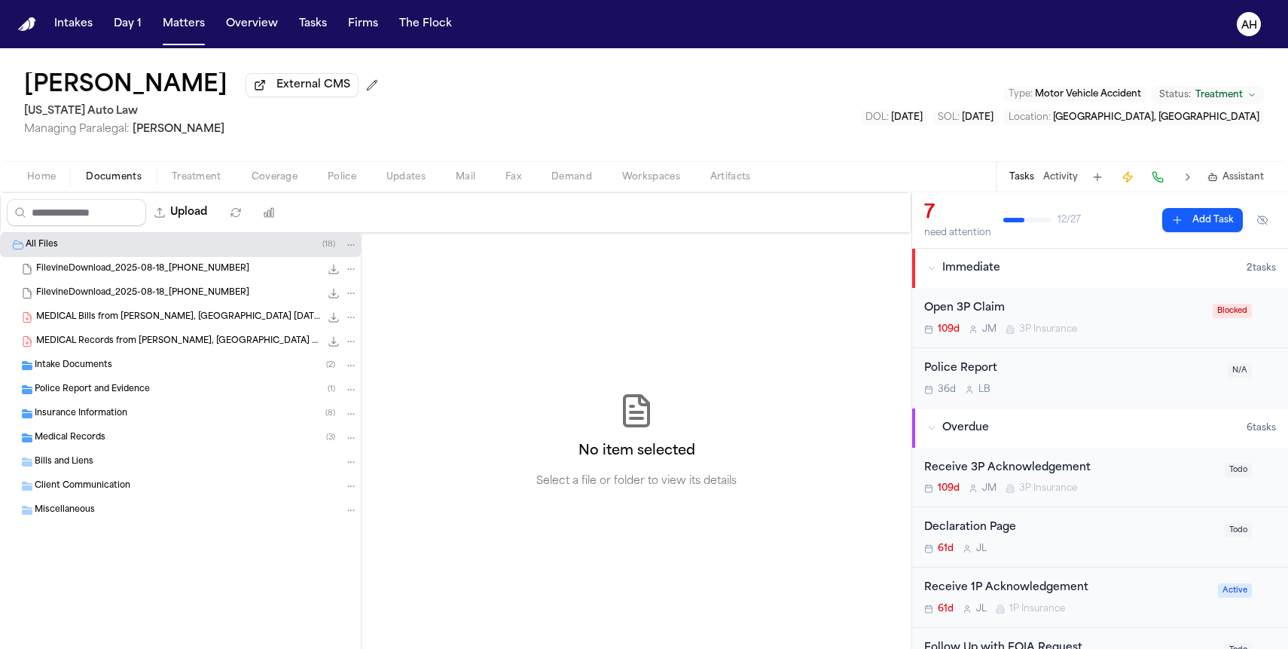
click at [123, 413] on span "Insurance Information" at bounding box center [81, 414] width 93 height 13
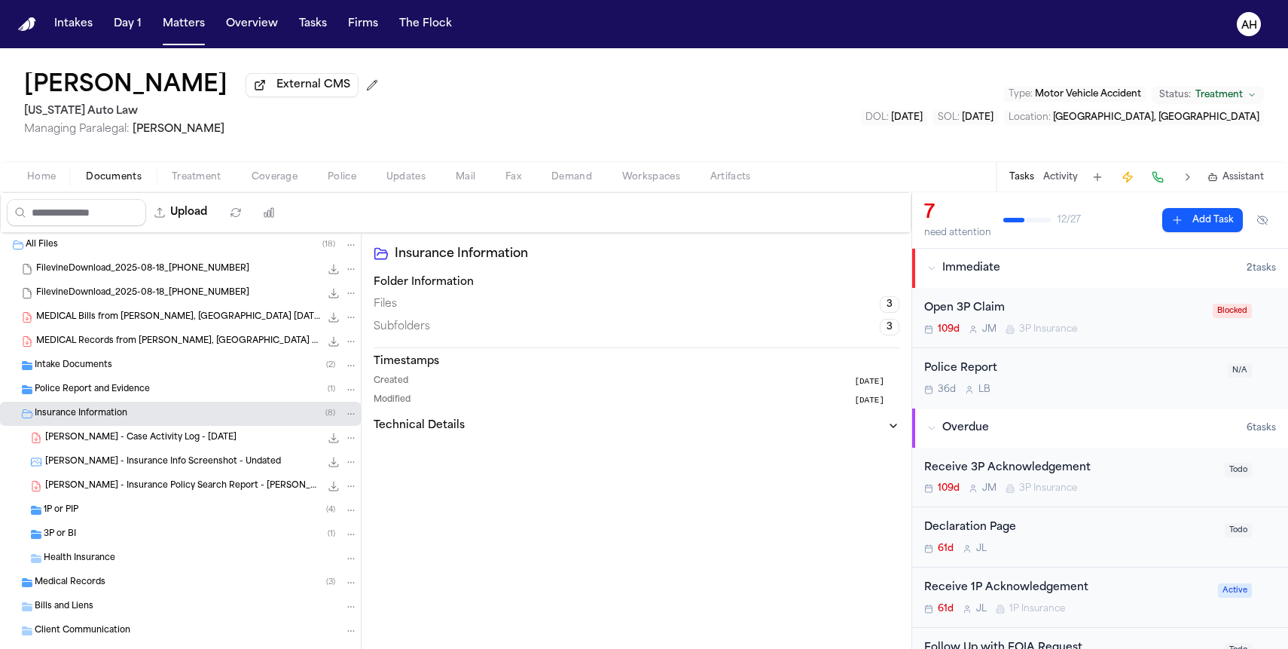
click at [84, 538] on div "3P or BI ( 1 )" at bounding box center [201, 534] width 314 height 14
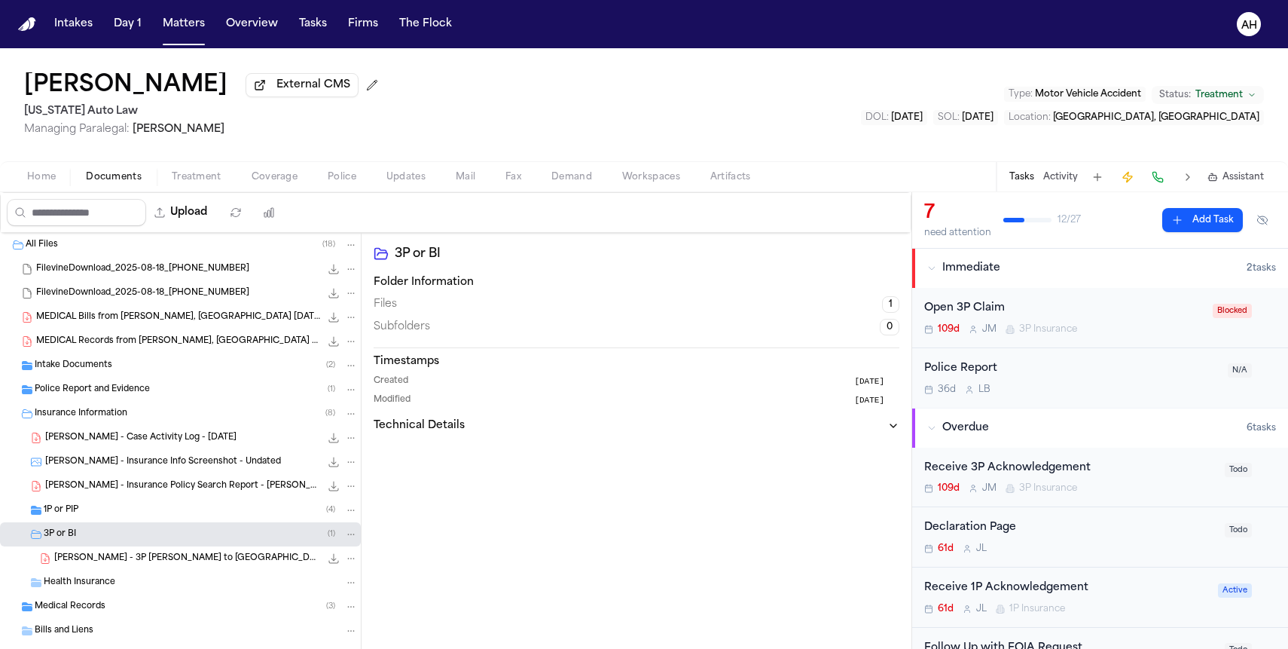
click at [110, 493] on span "[PERSON_NAME] - Insurance Policy Search Report - [PERSON_NAME] [PERSON_NAME] - …" at bounding box center [182, 486] width 275 height 13
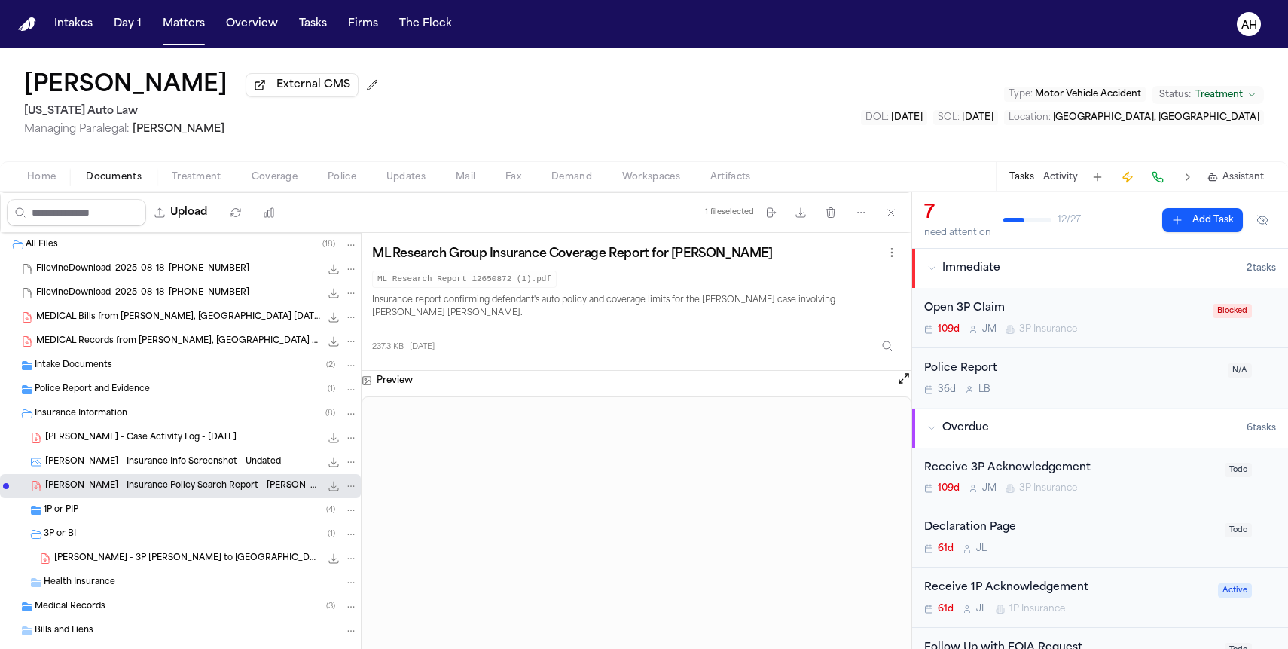
click at [127, 469] on span "[PERSON_NAME] - Insurance Info Screenshot - Undated" at bounding box center [163, 462] width 236 height 13
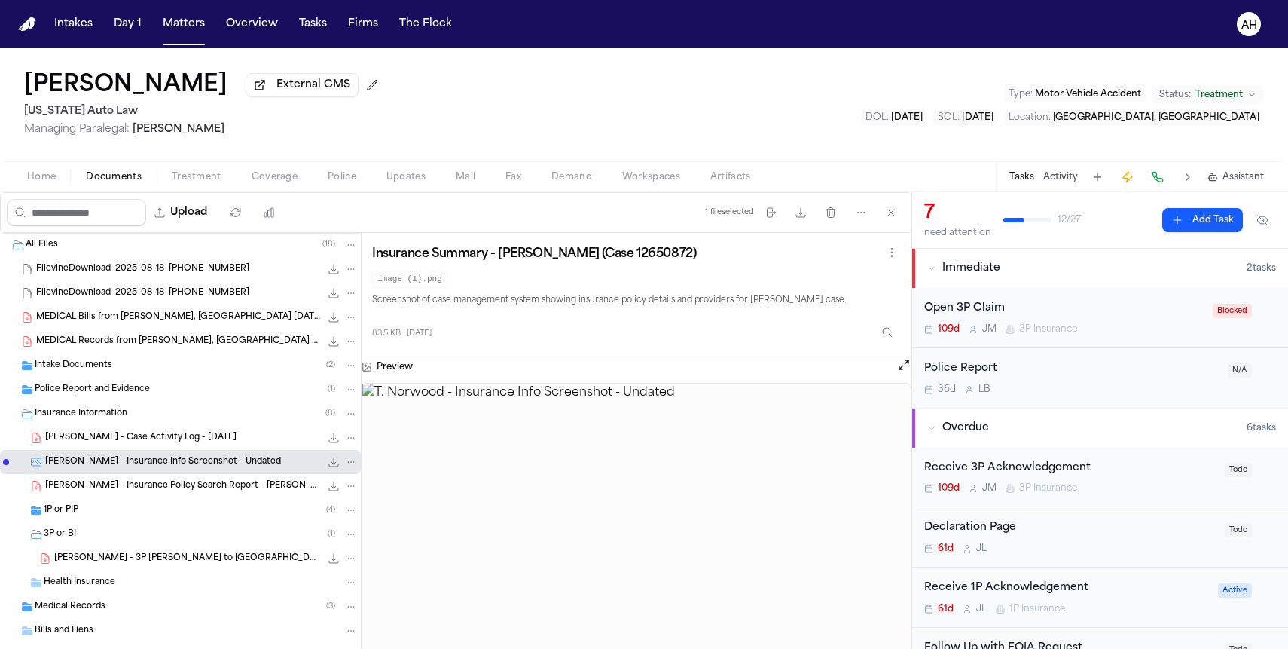
click at [135, 442] on span "[PERSON_NAME] - Case Activity Log - [DATE]" at bounding box center [140, 438] width 191 height 13
